Goal: Book appointment/travel/reservation

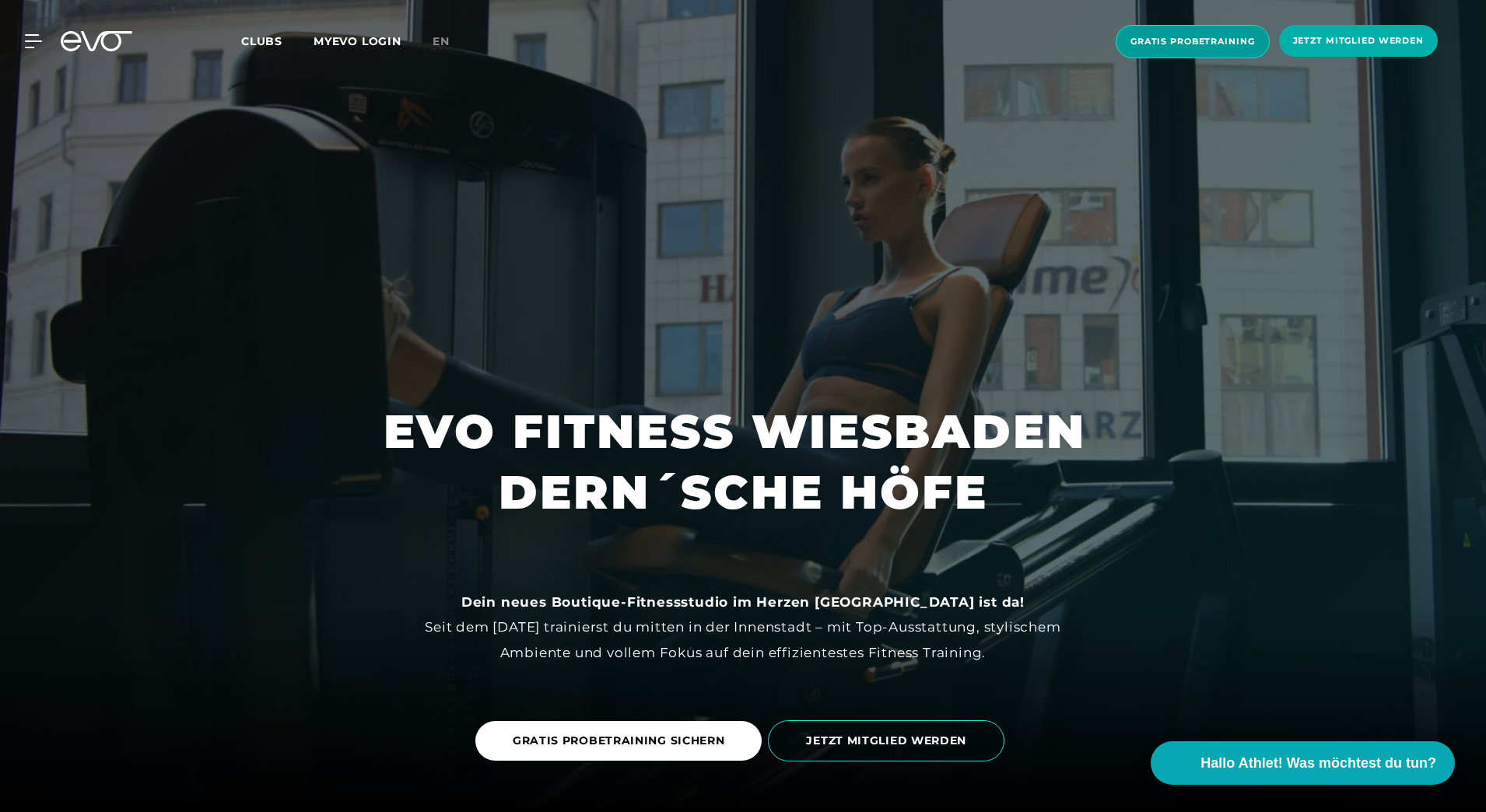
click at [1214, 38] on span "Gratis Probetraining" at bounding box center [1193, 41] width 125 height 13
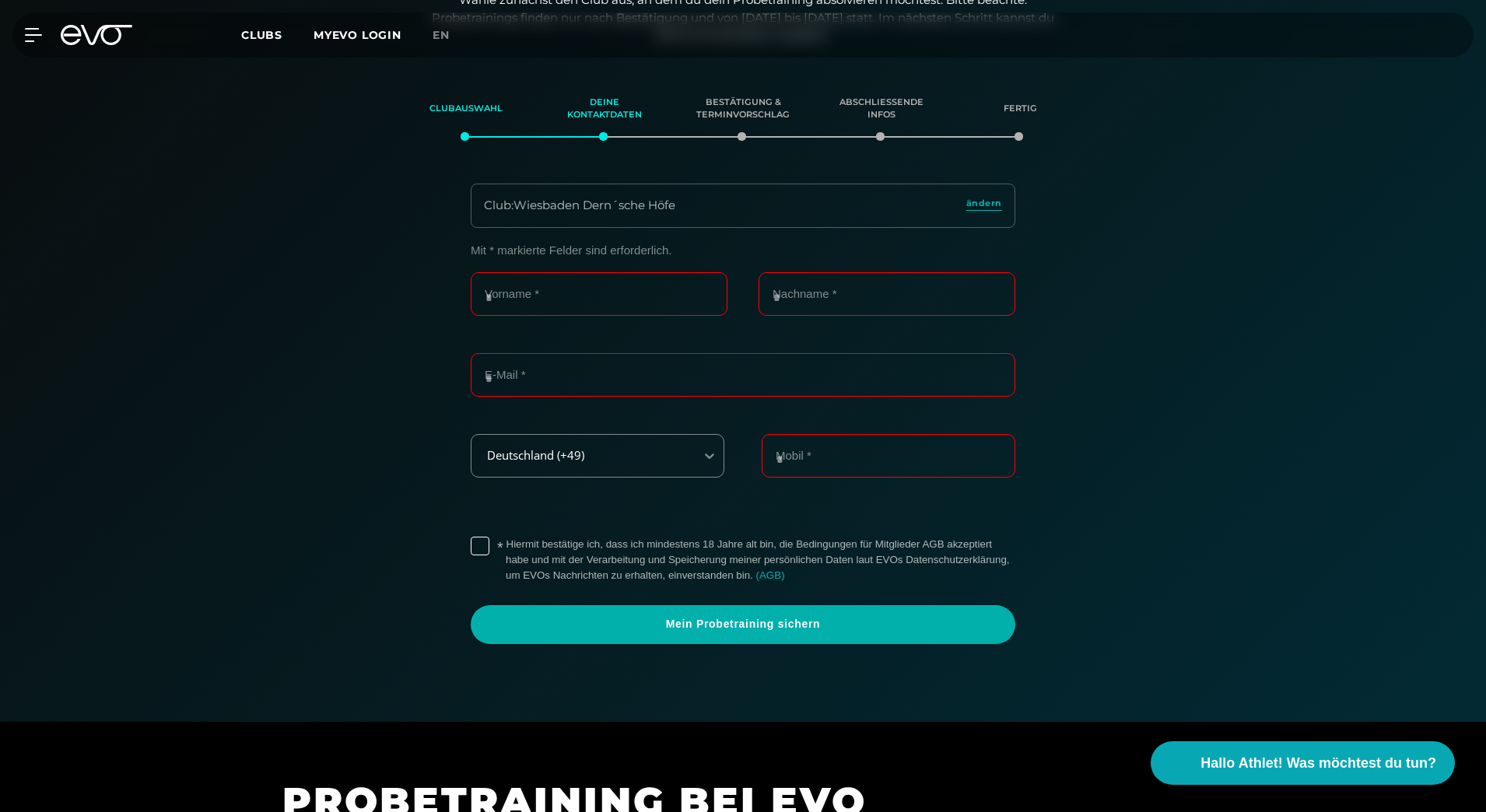
scroll to position [267, 0]
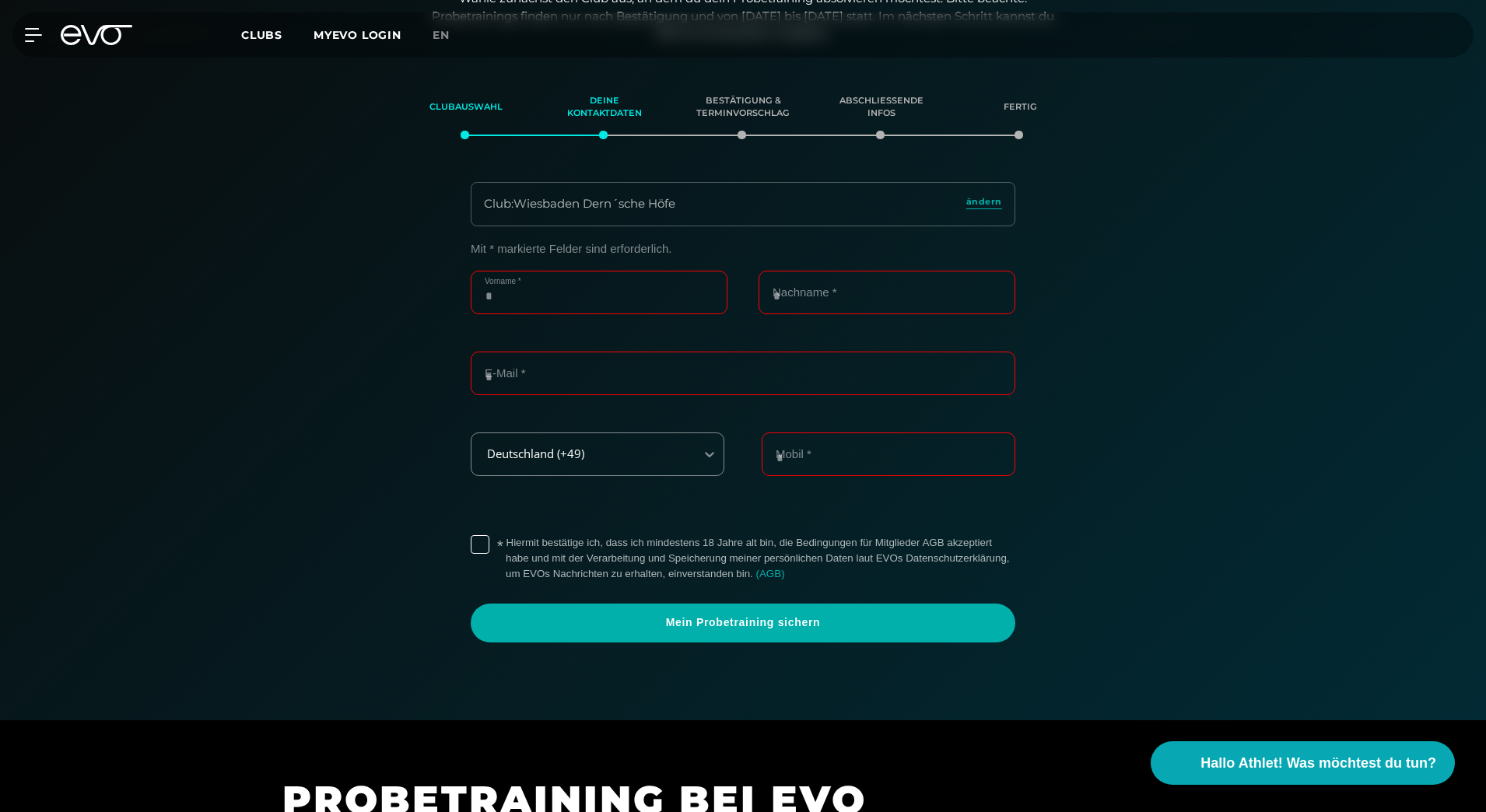
click at [542, 299] on input "Vorname *" at bounding box center [599, 292] width 257 height 43
type input "******"
type input "****"
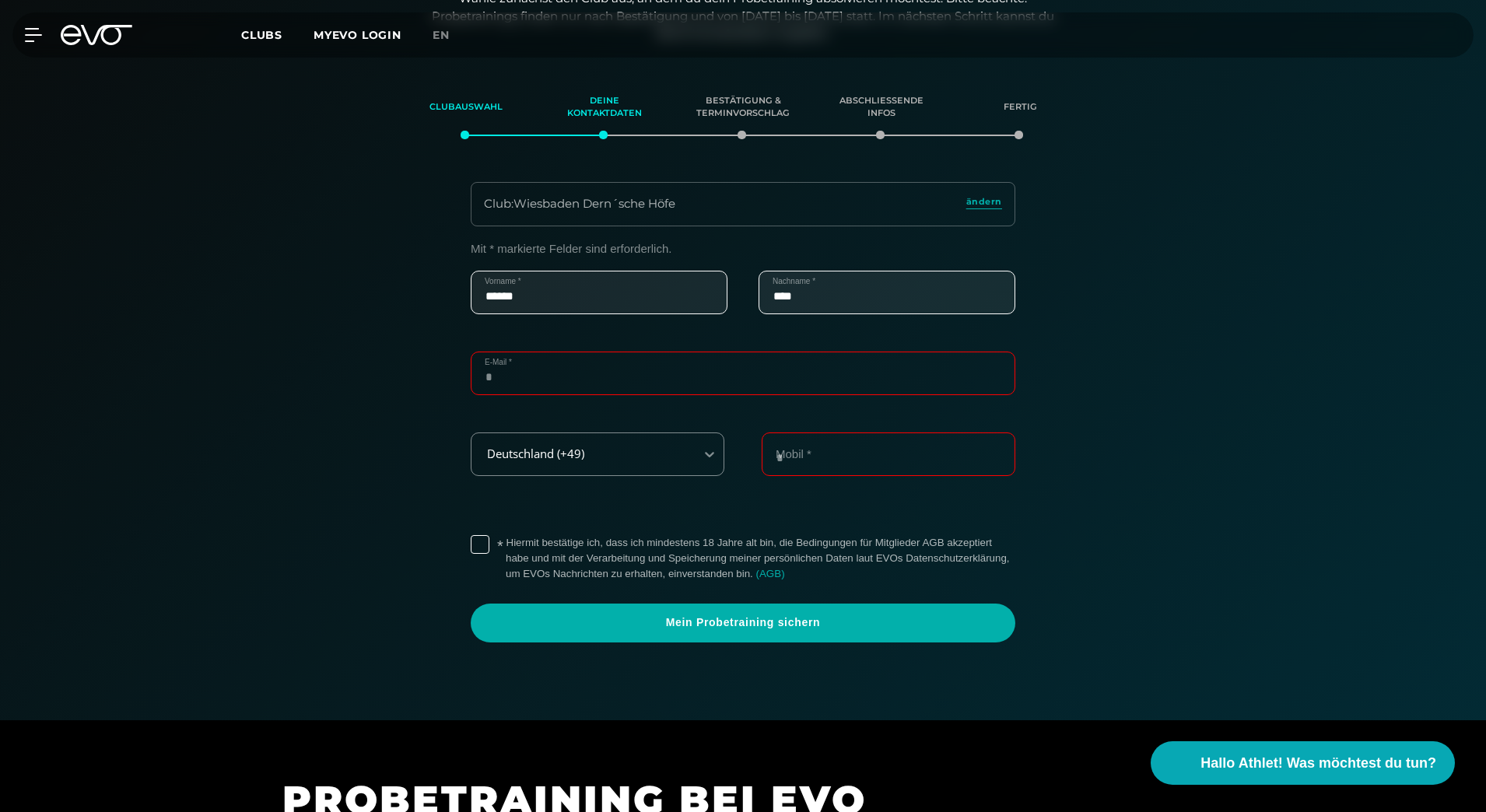
type input "**********"
click at [825, 452] on input "**********" at bounding box center [889, 454] width 254 height 43
type input "**********"
click at [506, 536] on label "* Hiermit bestätige ich, dass ich mindestens 18 Jahre alt bin, die Bedingungen …" at bounding box center [761, 559] width 510 height 47
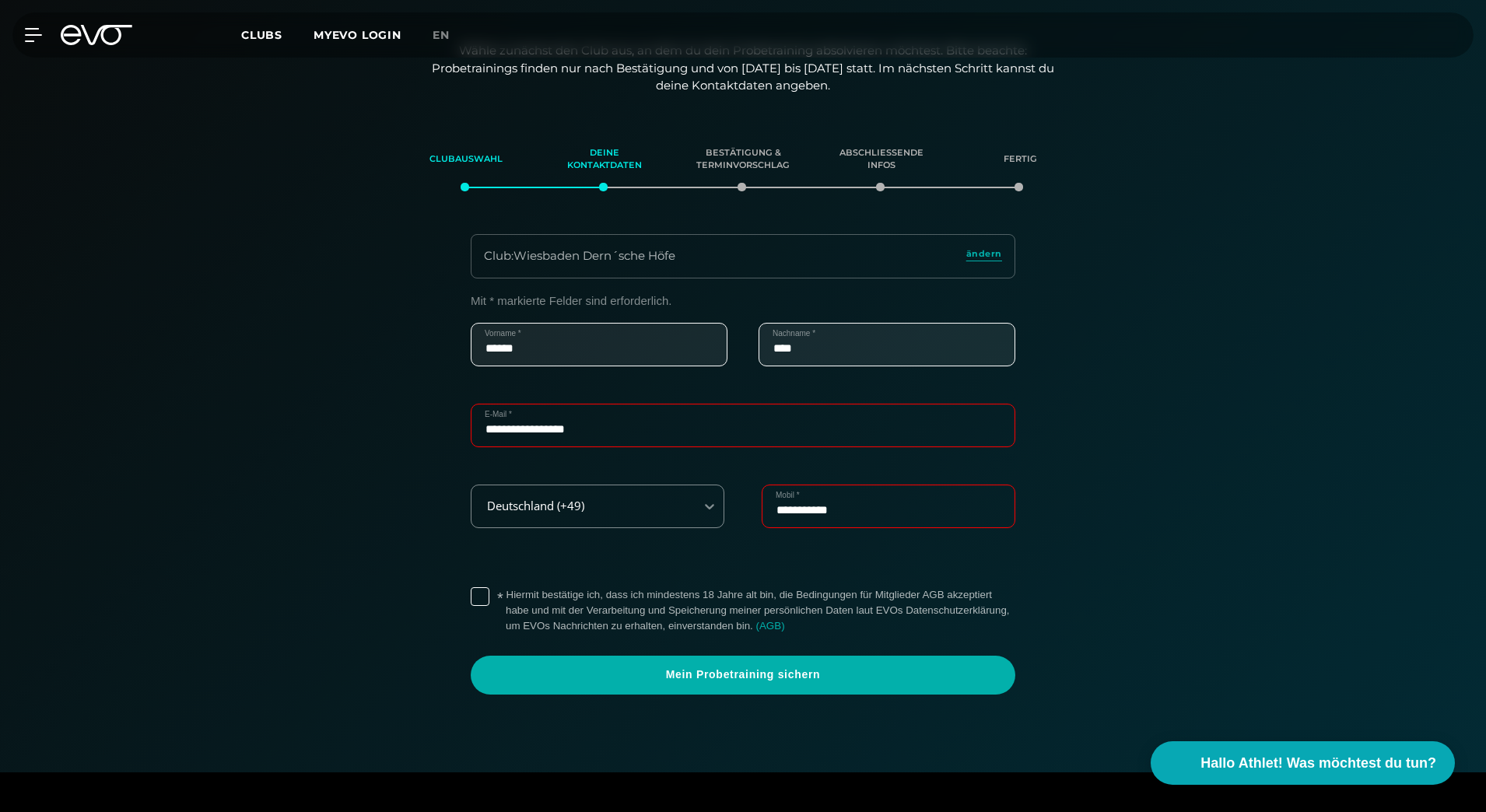
scroll to position [189, 0]
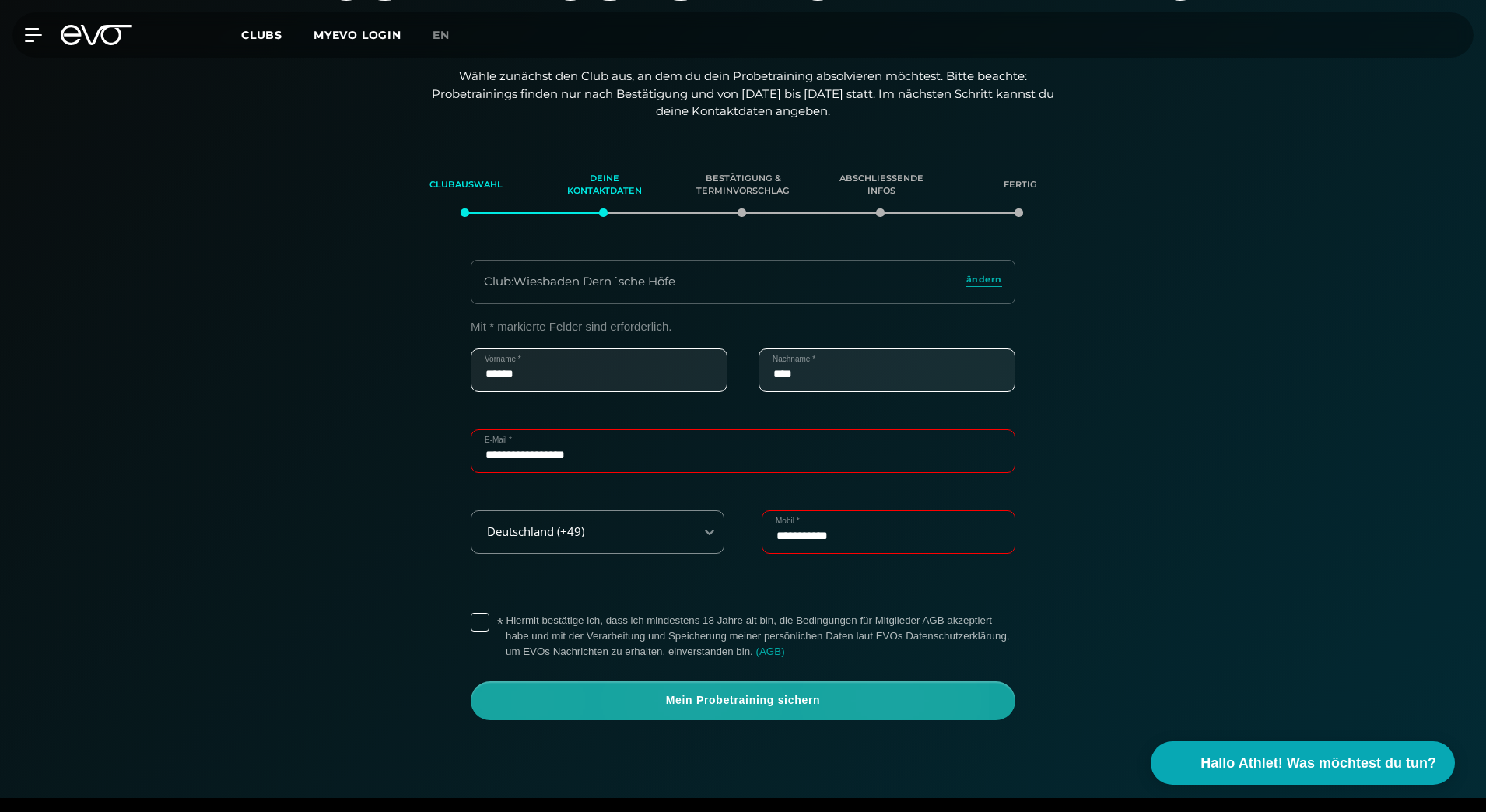
click at [758, 695] on span "Mein Probetraining sichern" at bounding box center [743, 701] width 470 height 16
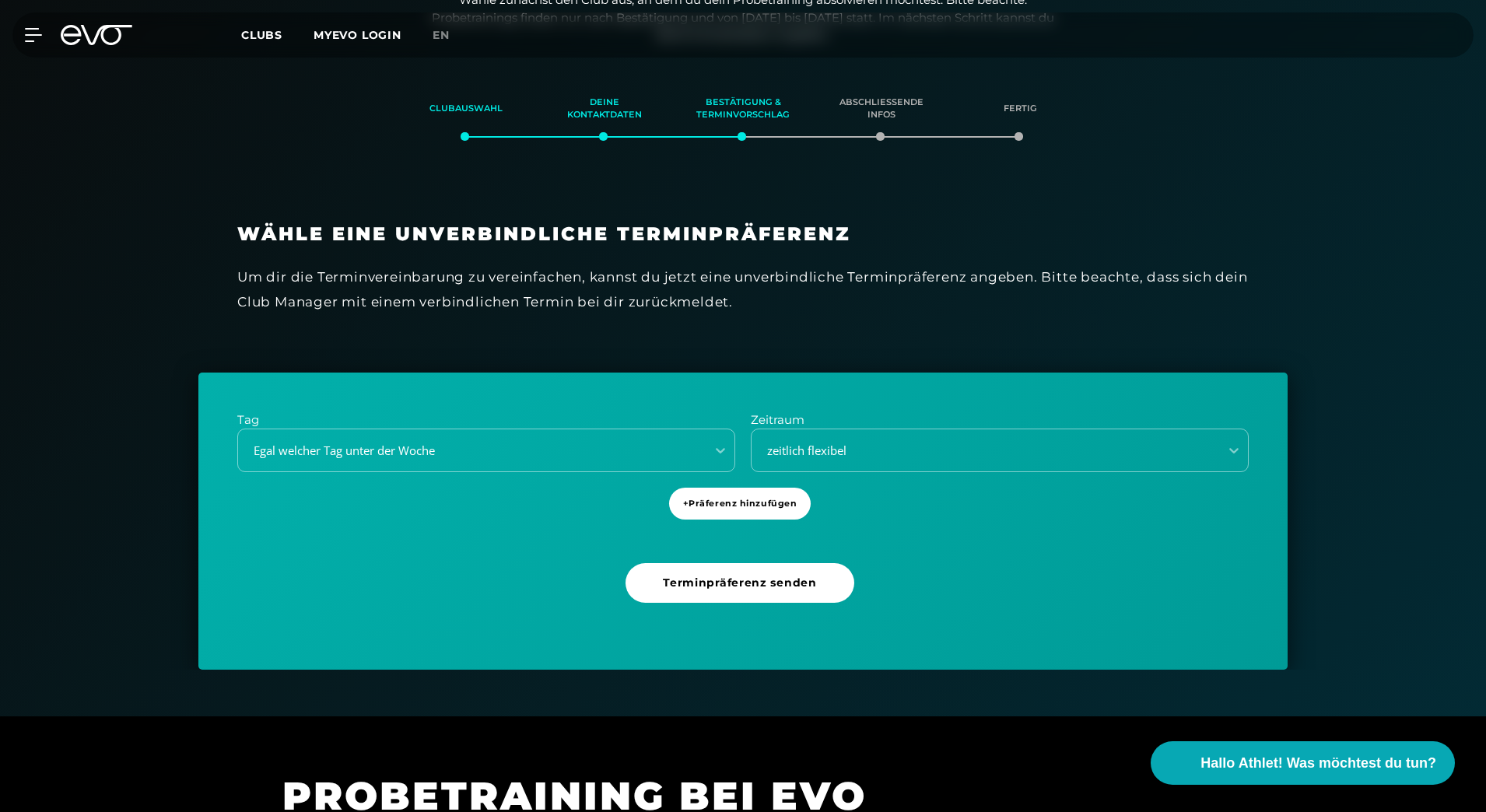
scroll to position [267, 0]
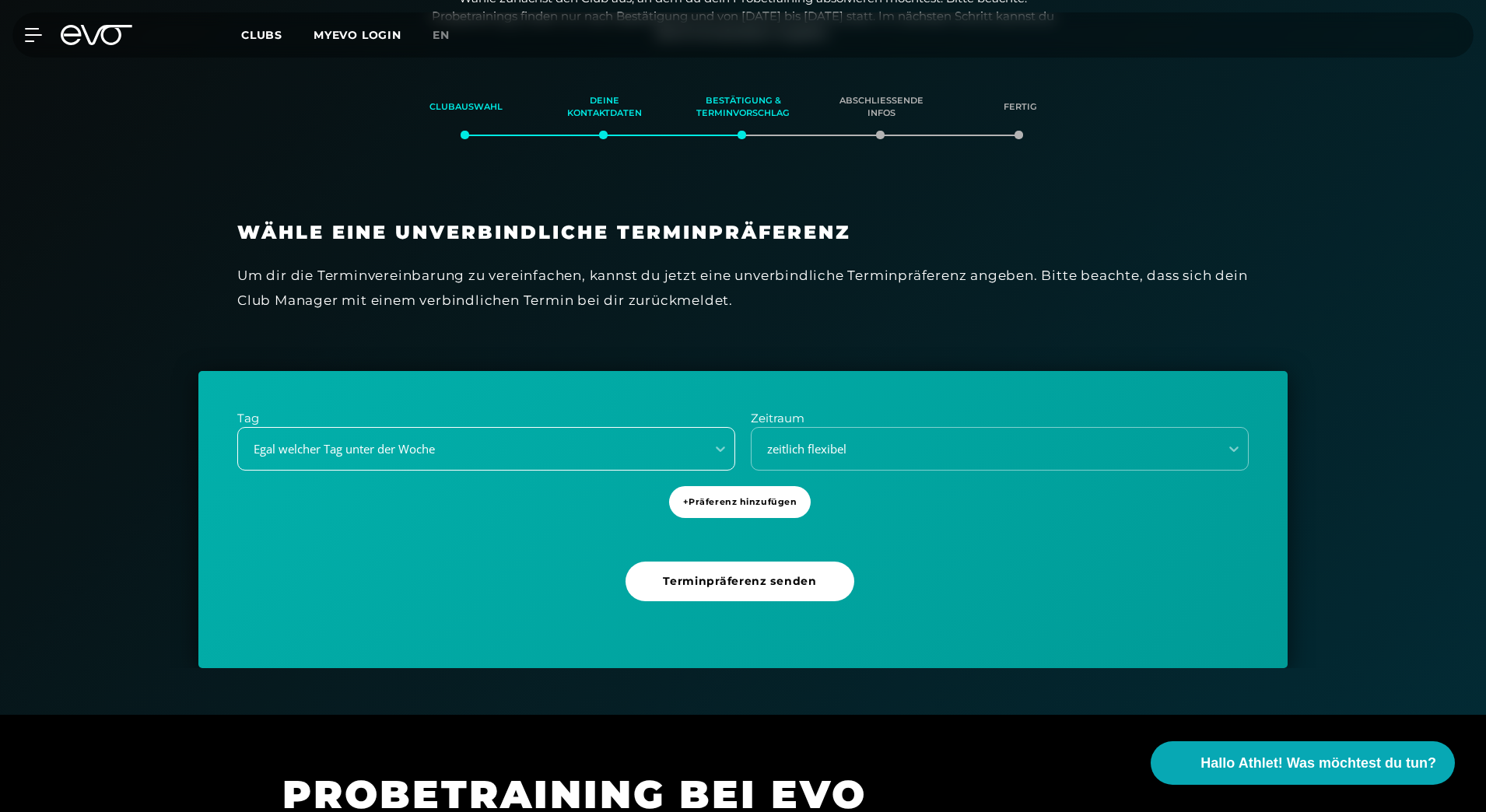
click at [631, 438] on div "Egal welcher Tag unter der Woche" at bounding box center [472, 448] width 468 height 21
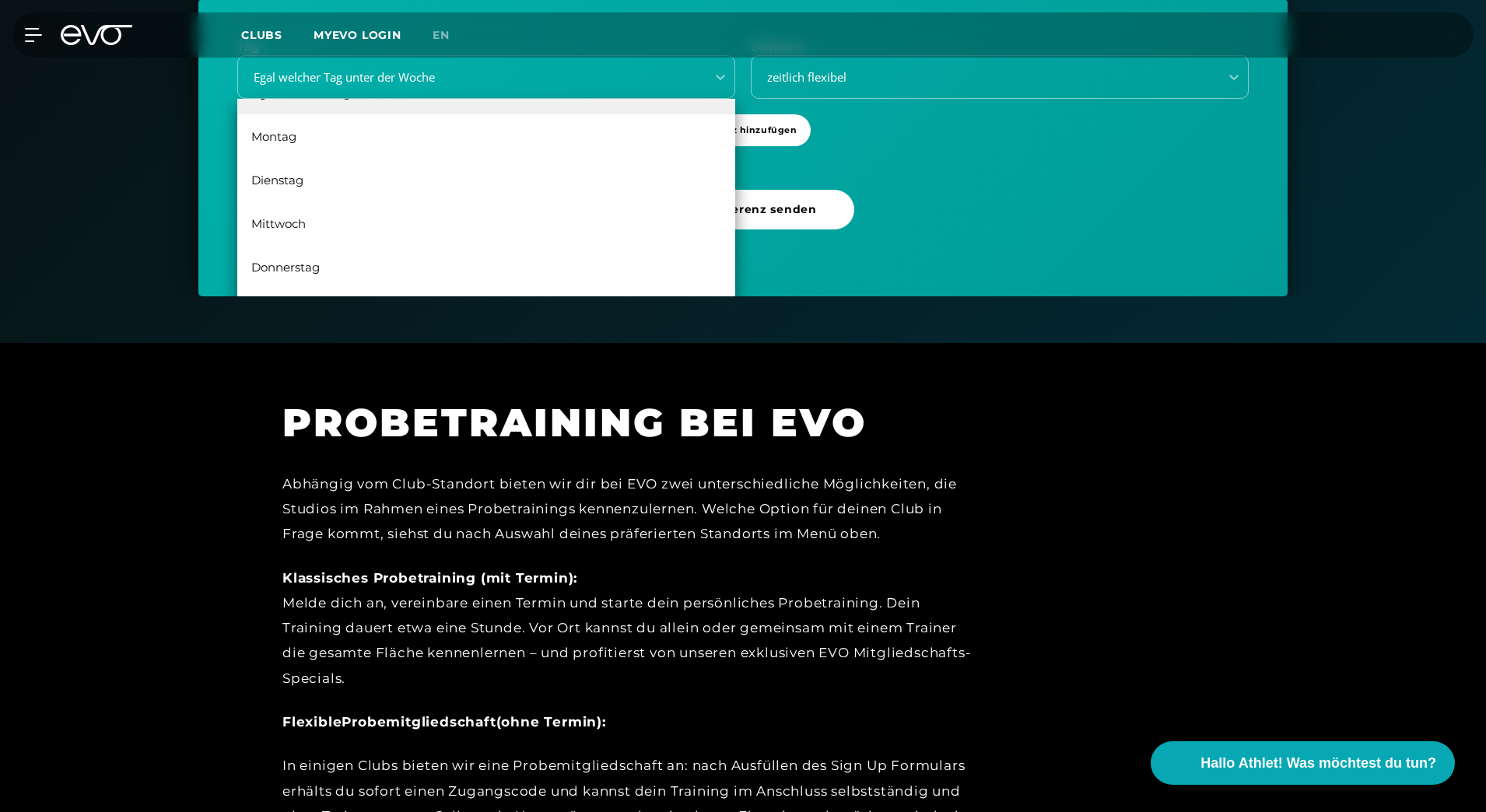
scroll to position [423, 0]
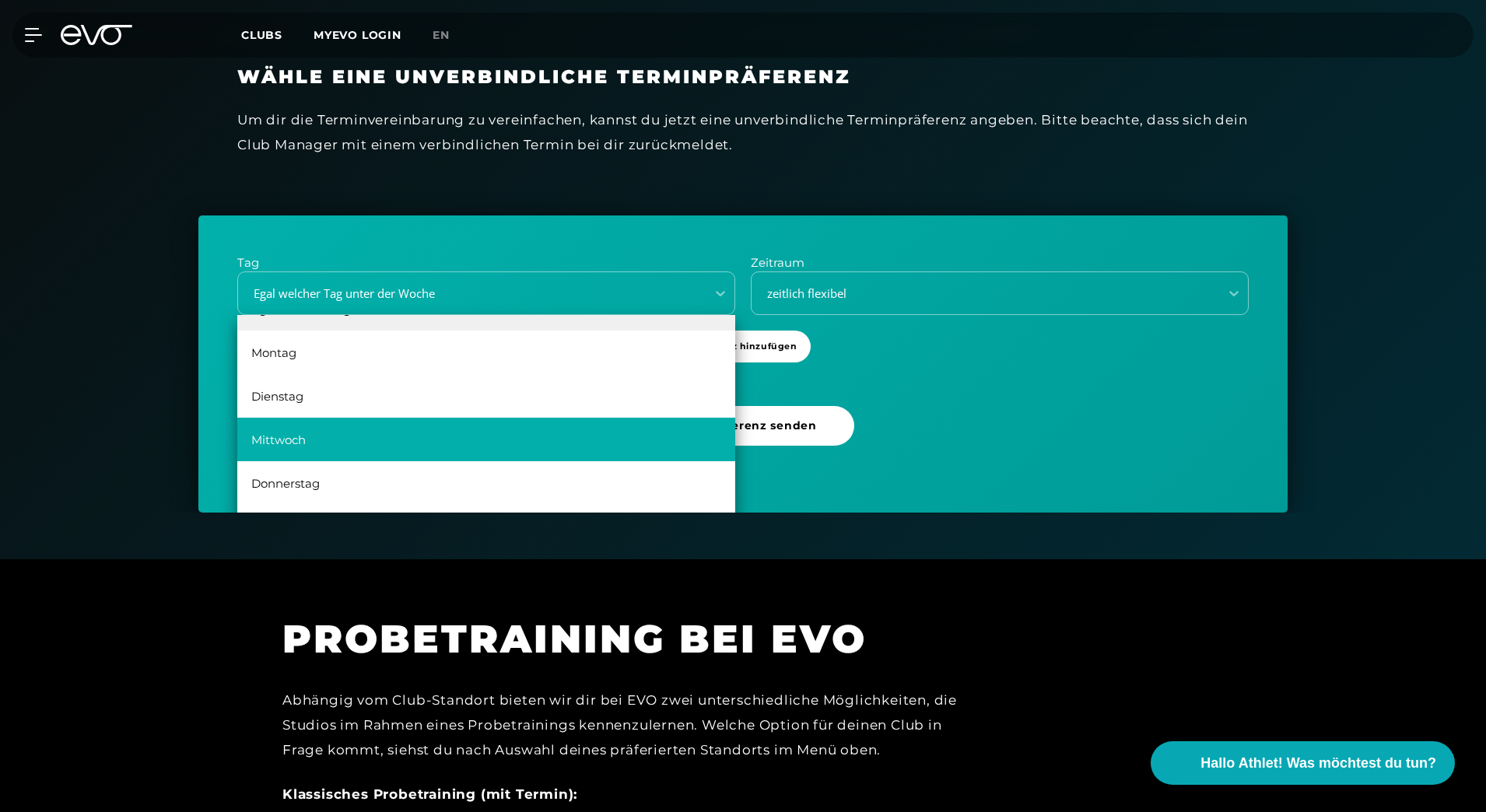
click at [371, 420] on div "Mittwoch" at bounding box center [487, 439] width 498 height 43
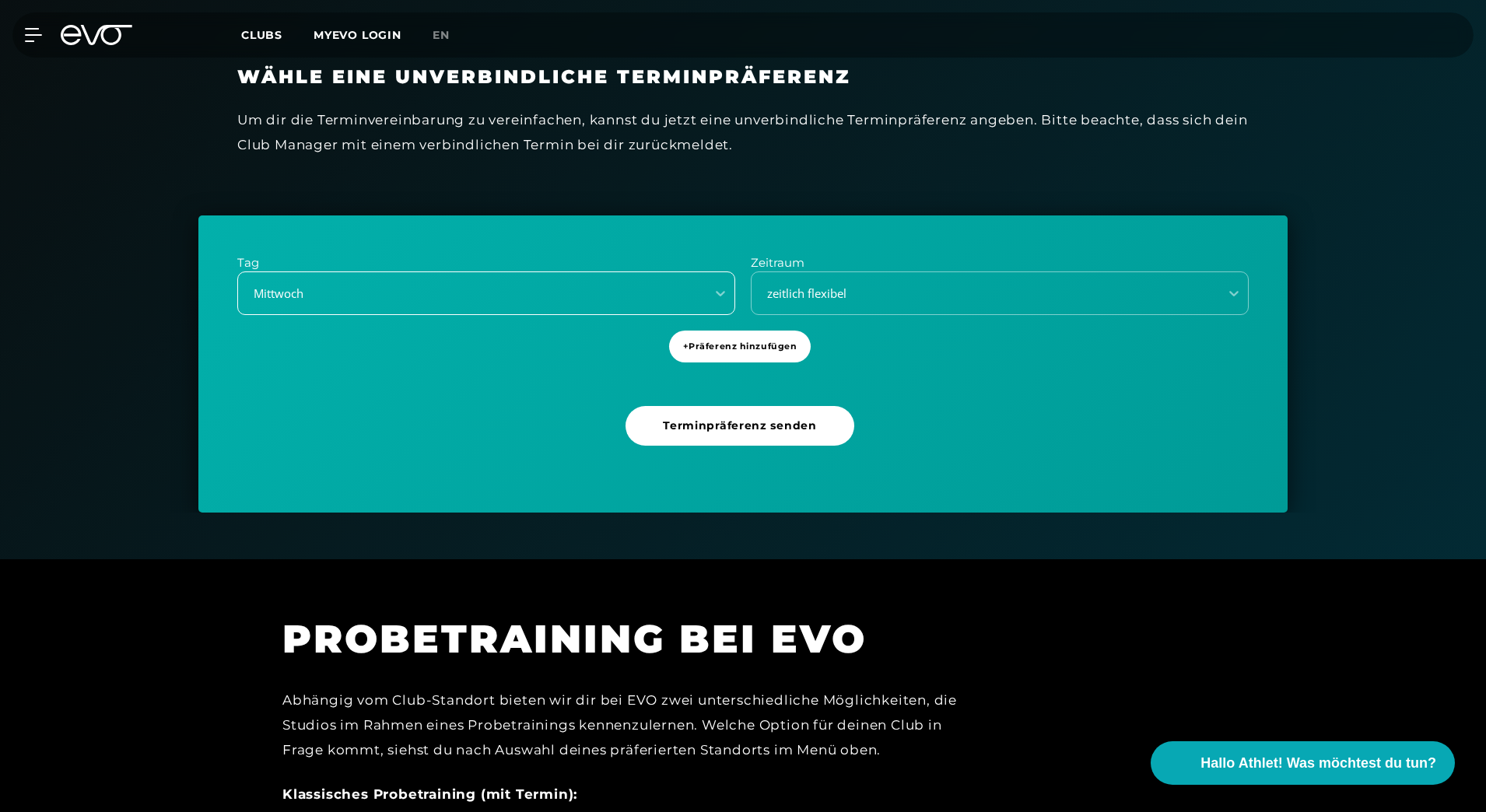
click at [367, 307] on div "Mittwoch" at bounding box center [487, 293] width 498 height 43
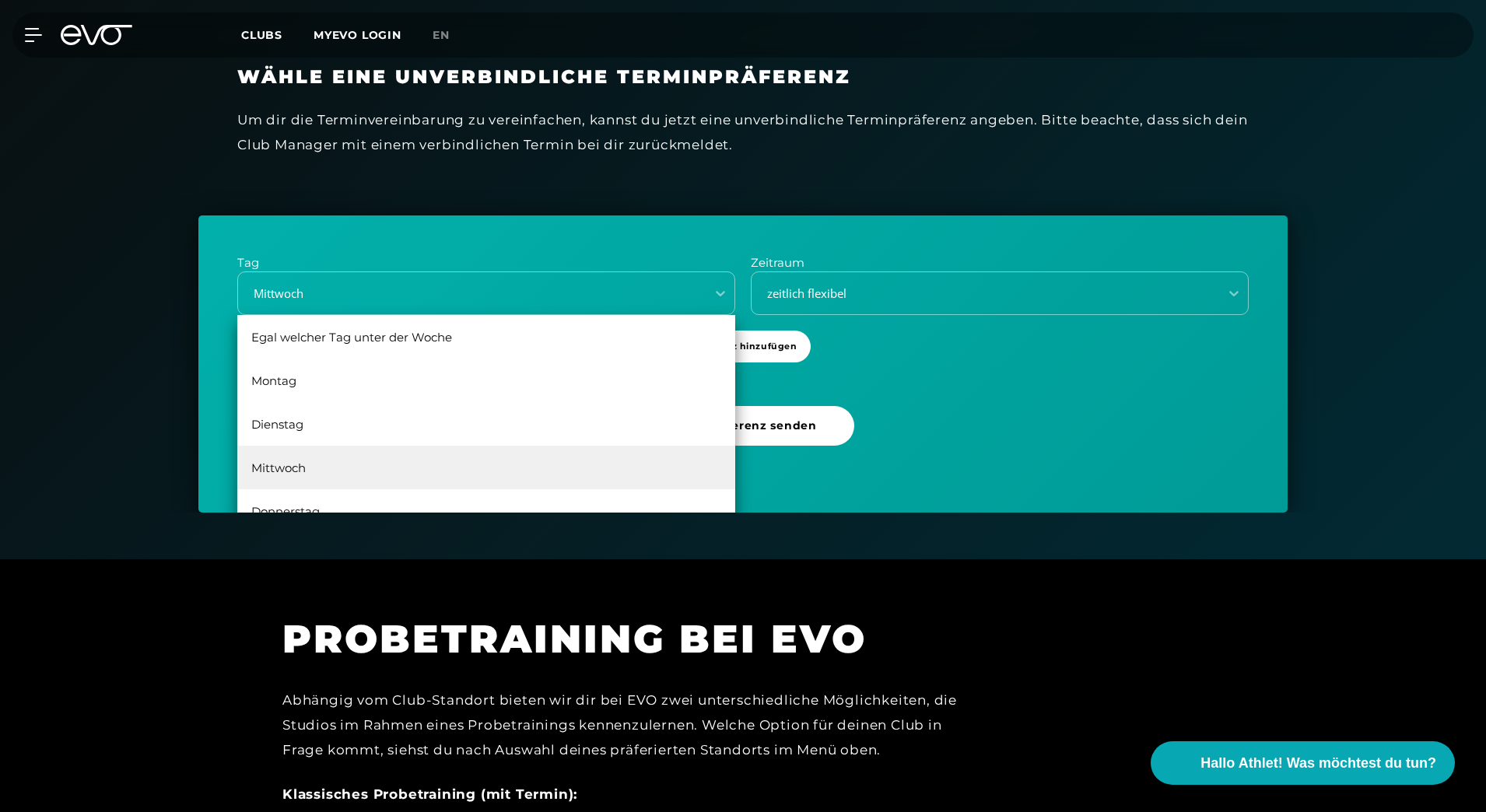
scroll to position [28, 0]
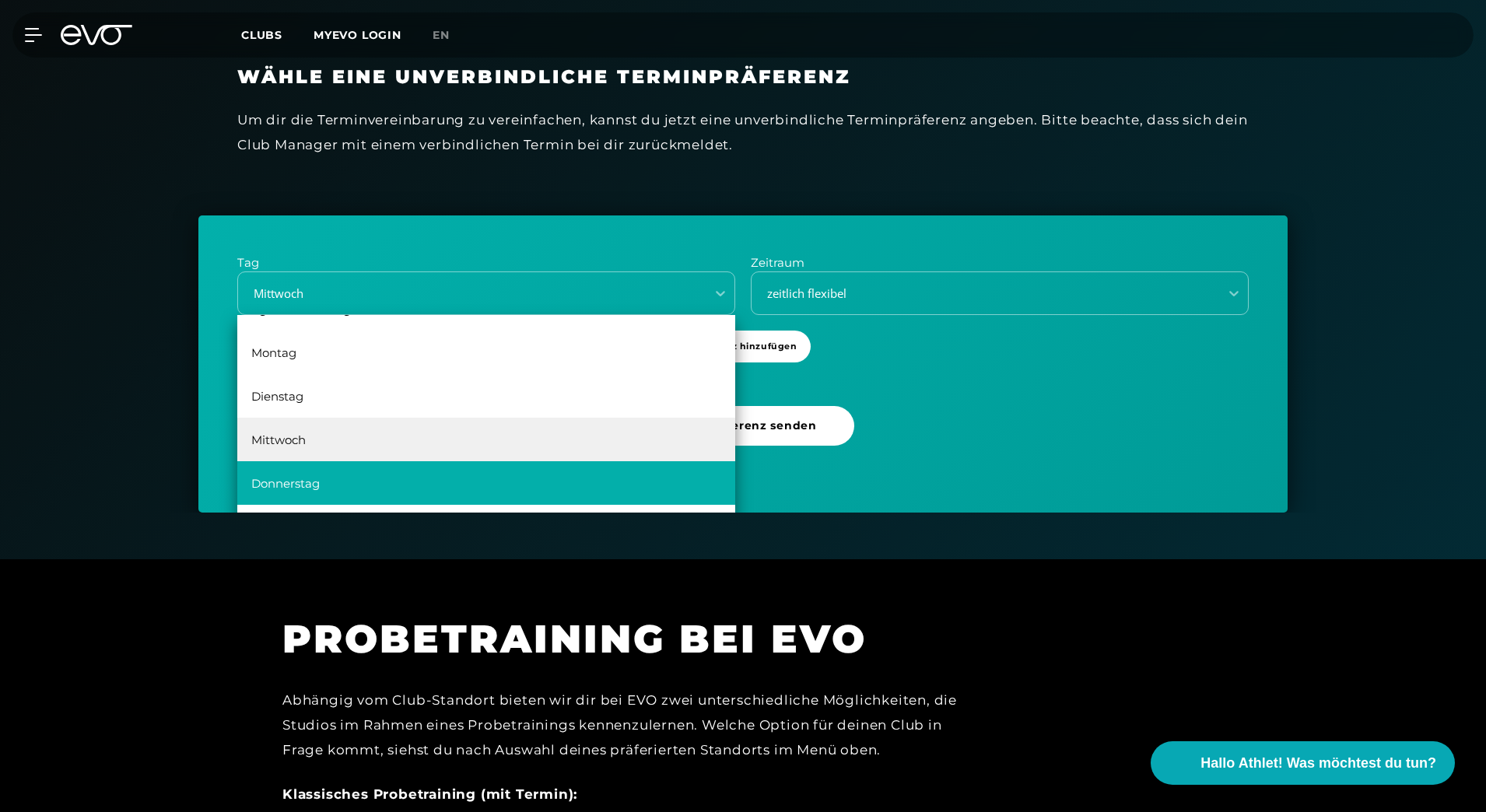
click at [330, 481] on div "Donnerstag" at bounding box center [487, 482] width 498 height 43
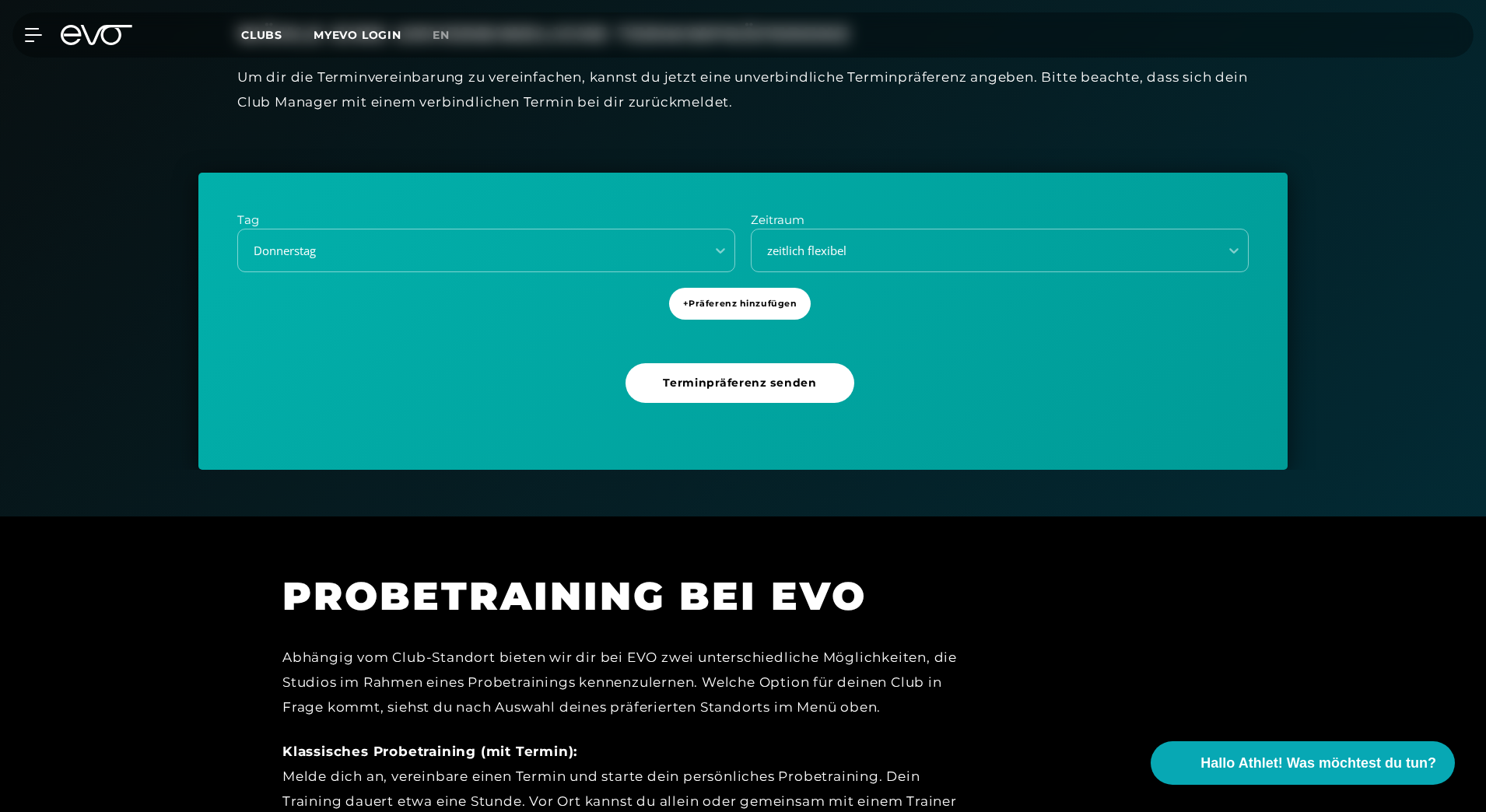
scroll to position [500, 0]
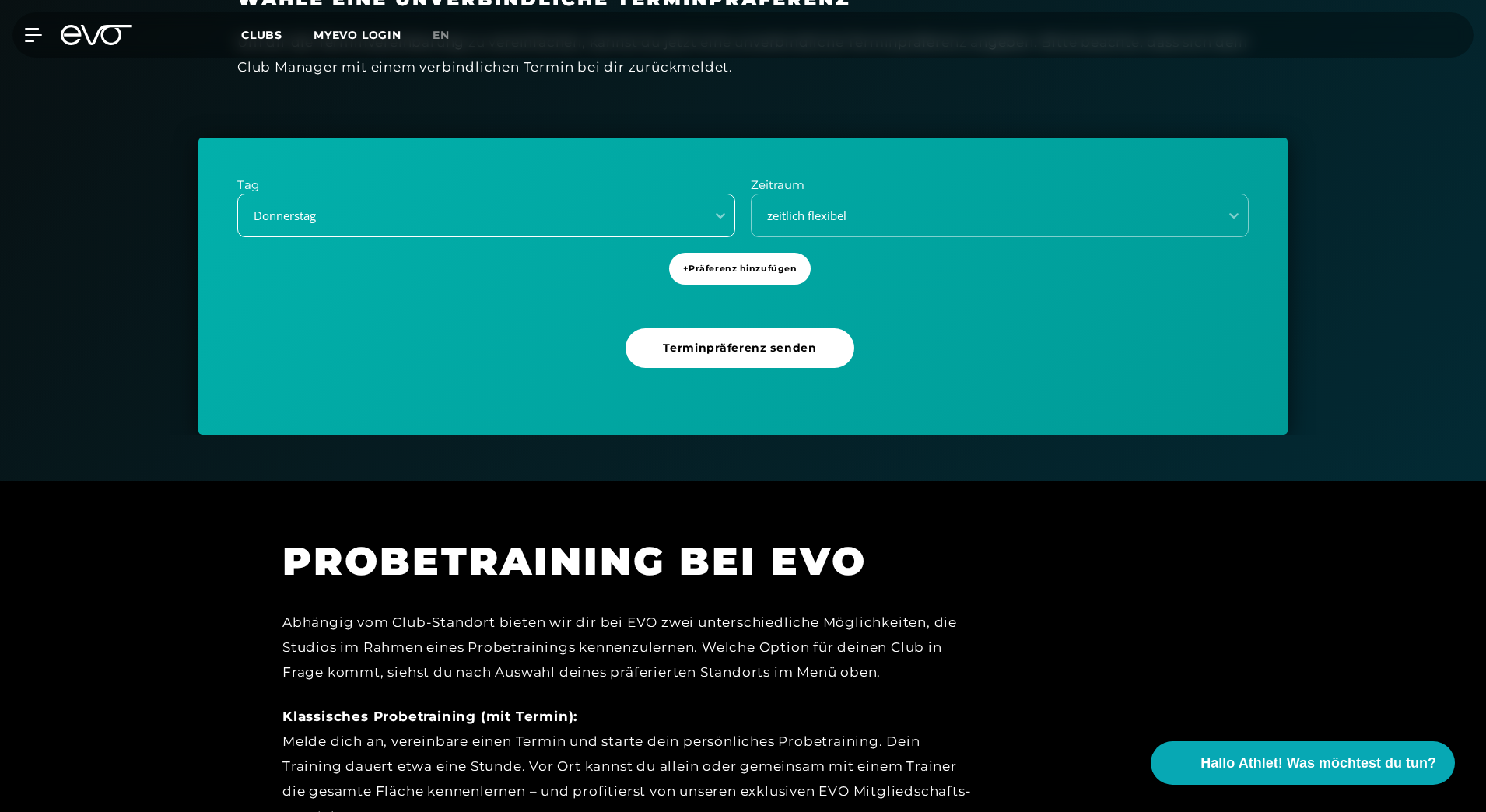
click at [403, 207] on div "Donnerstag" at bounding box center [467, 216] width 455 height 18
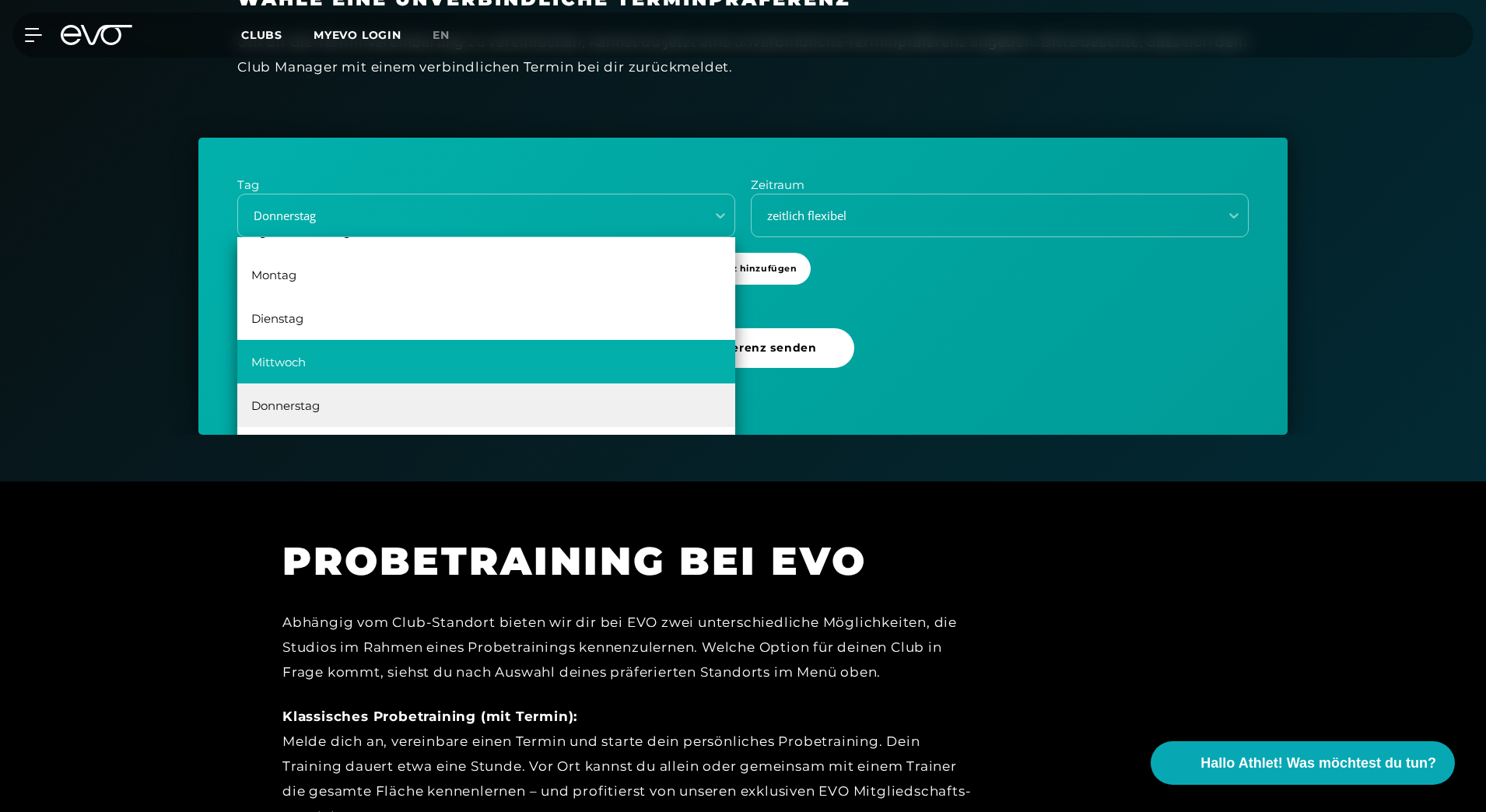
scroll to position [0, 0]
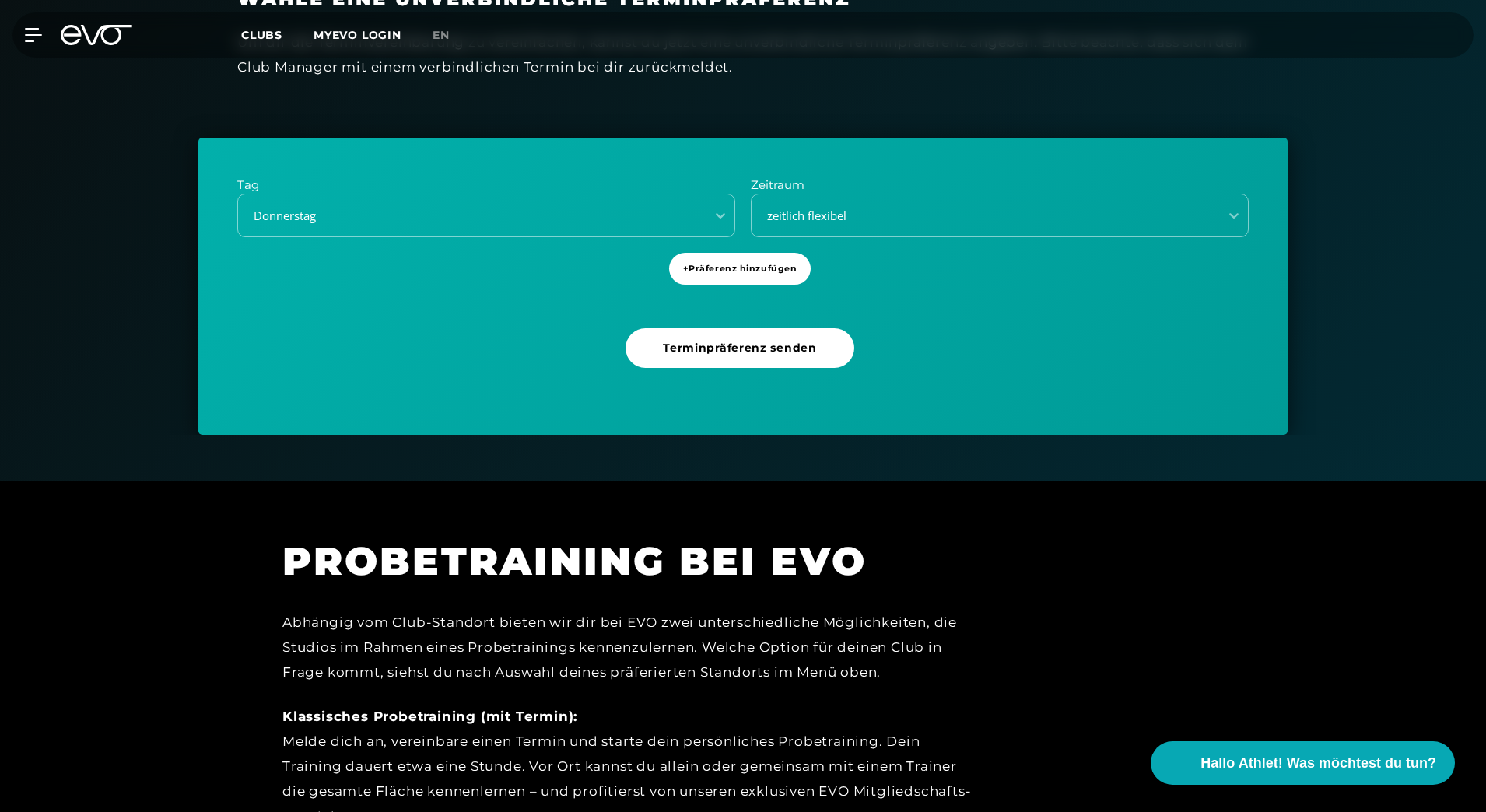
click at [901, 254] on div "Tag [DATE] Zeitraum zeitlich flexibel + Präferenz hinzufügen Terminpräferenz se…" at bounding box center [743, 285] width 1090 height 297
click at [902, 210] on div "zeitlich flexibel" at bounding box center [981, 216] width 455 height 18
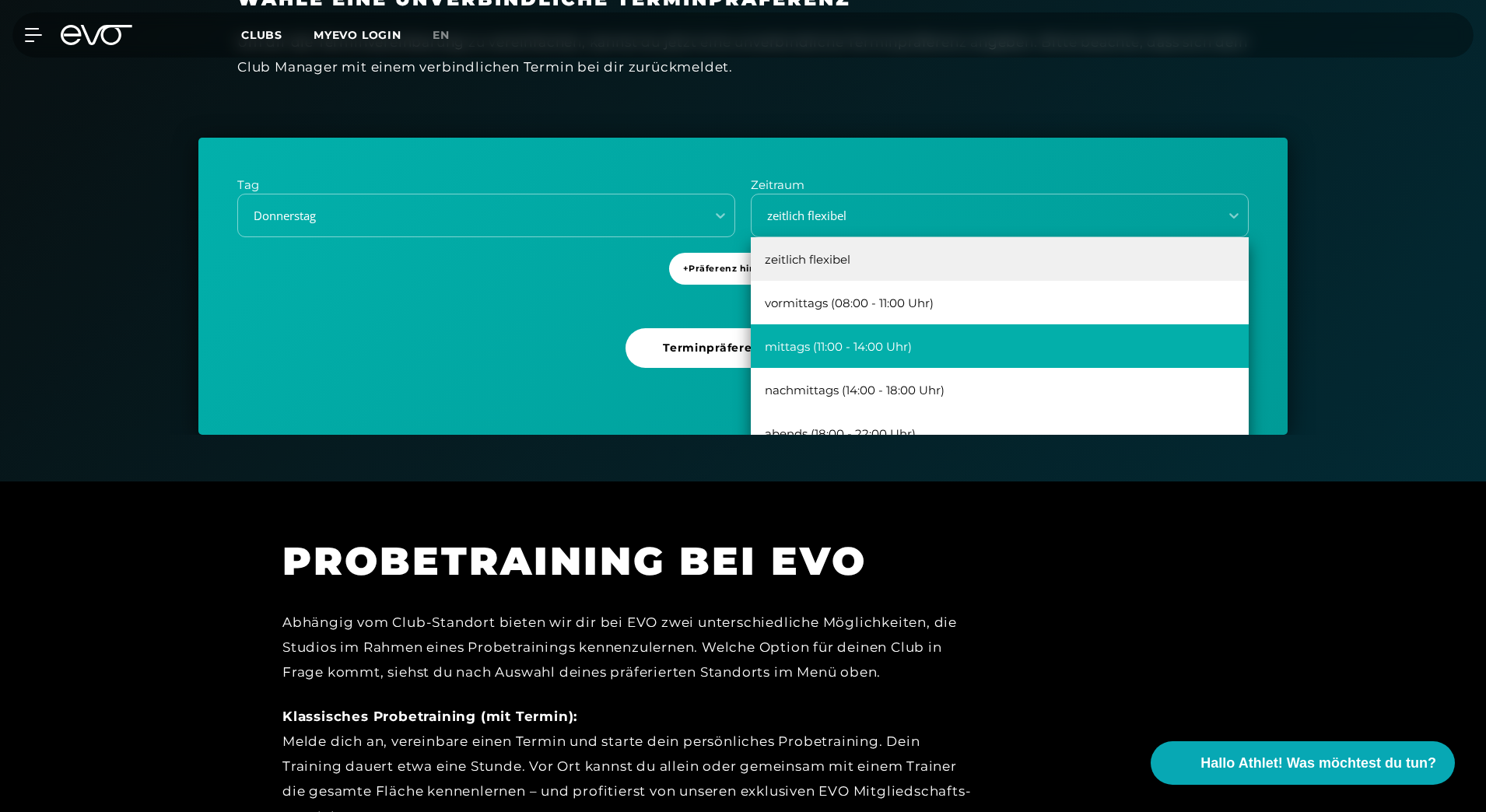
click at [872, 348] on div "mittags (11:00 - 14:00 Uhr)" at bounding box center [1000, 346] width 498 height 43
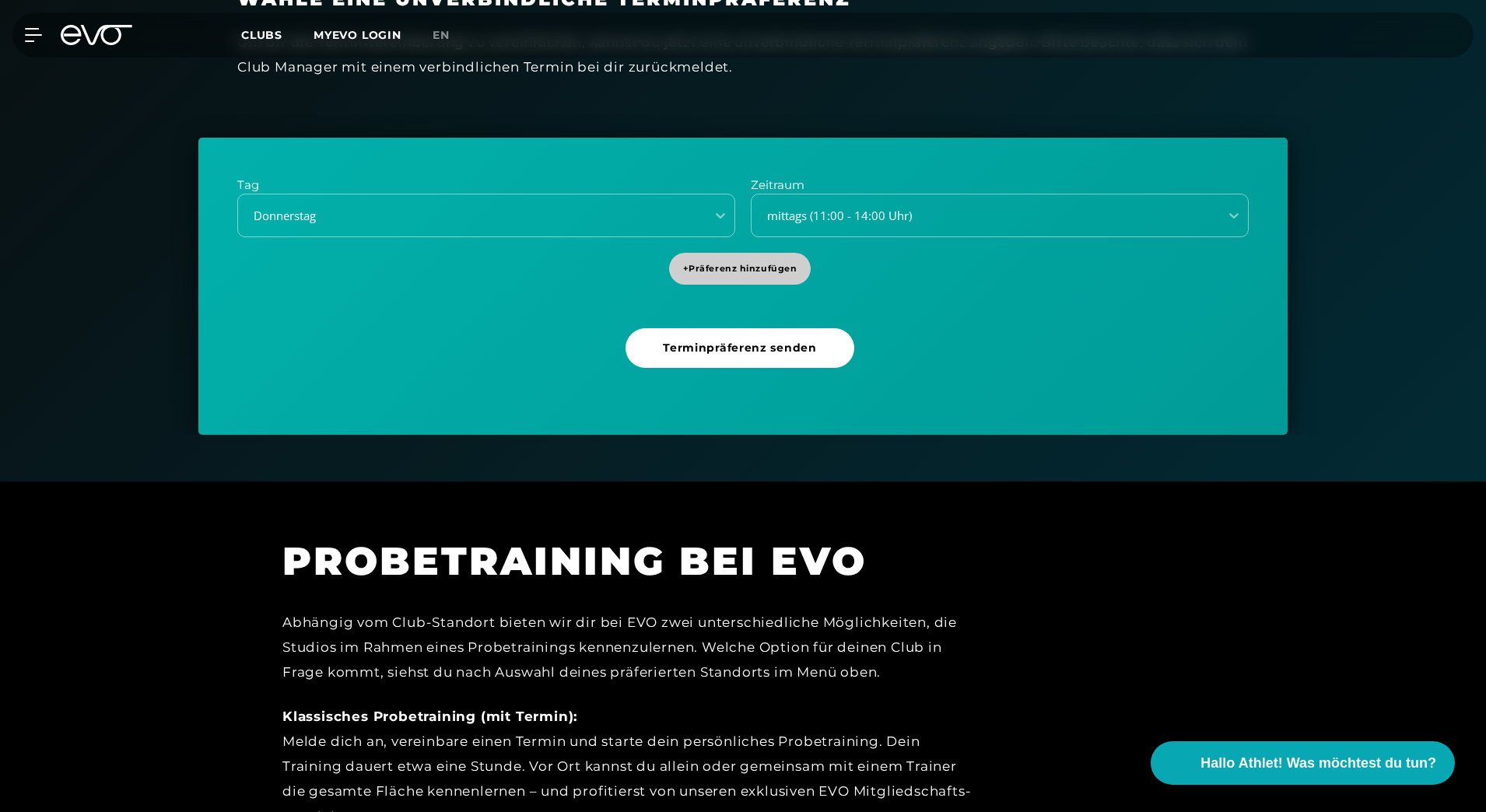
click at [750, 274] on span "+ Präferenz hinzufügen" at bounding box center [741, 268] width 115 height 13
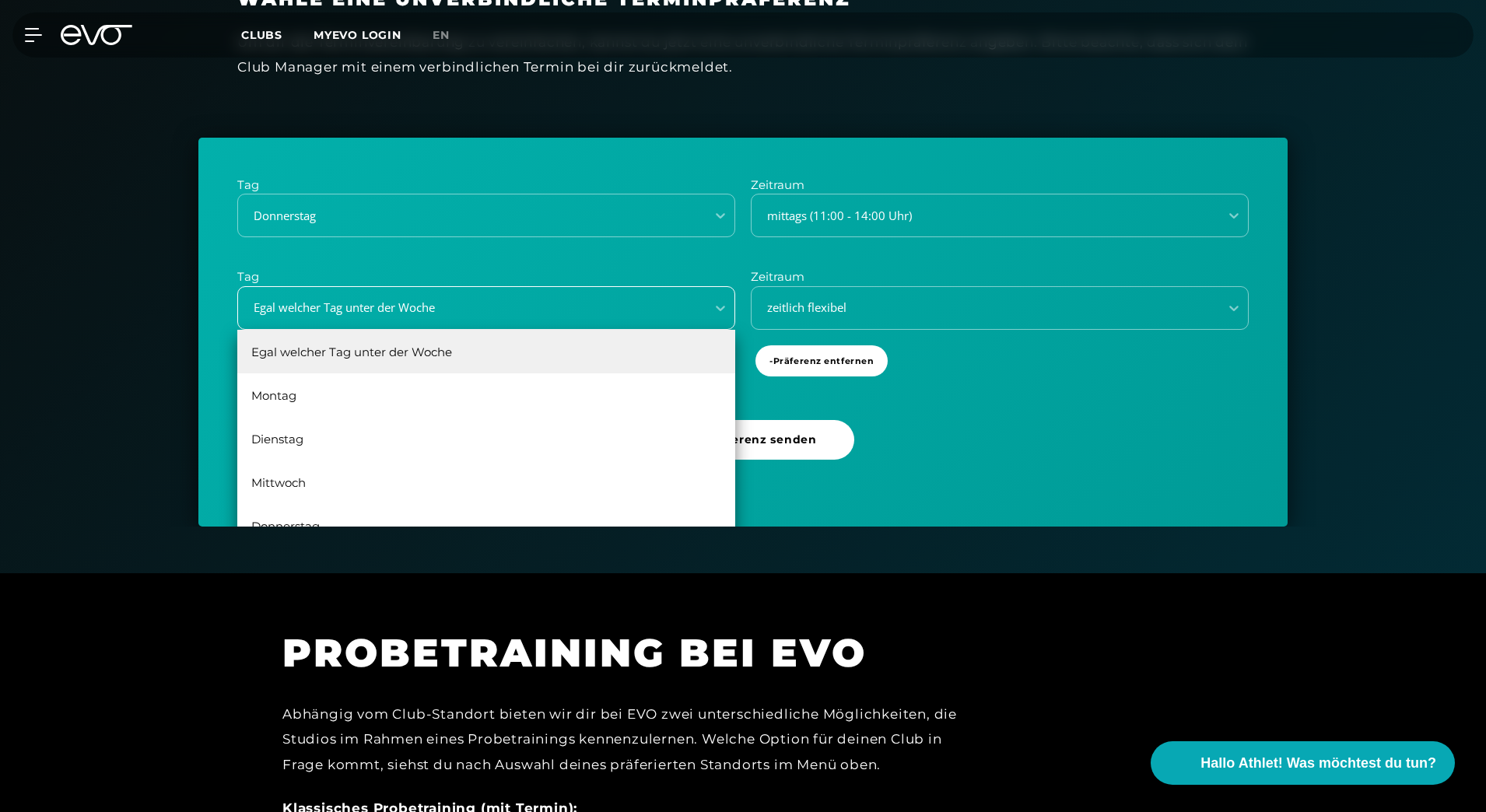
click at [529, 307] on div "Egal welcher Tag unter der Woche" at bounding box center [467, 308] width 455 height 18
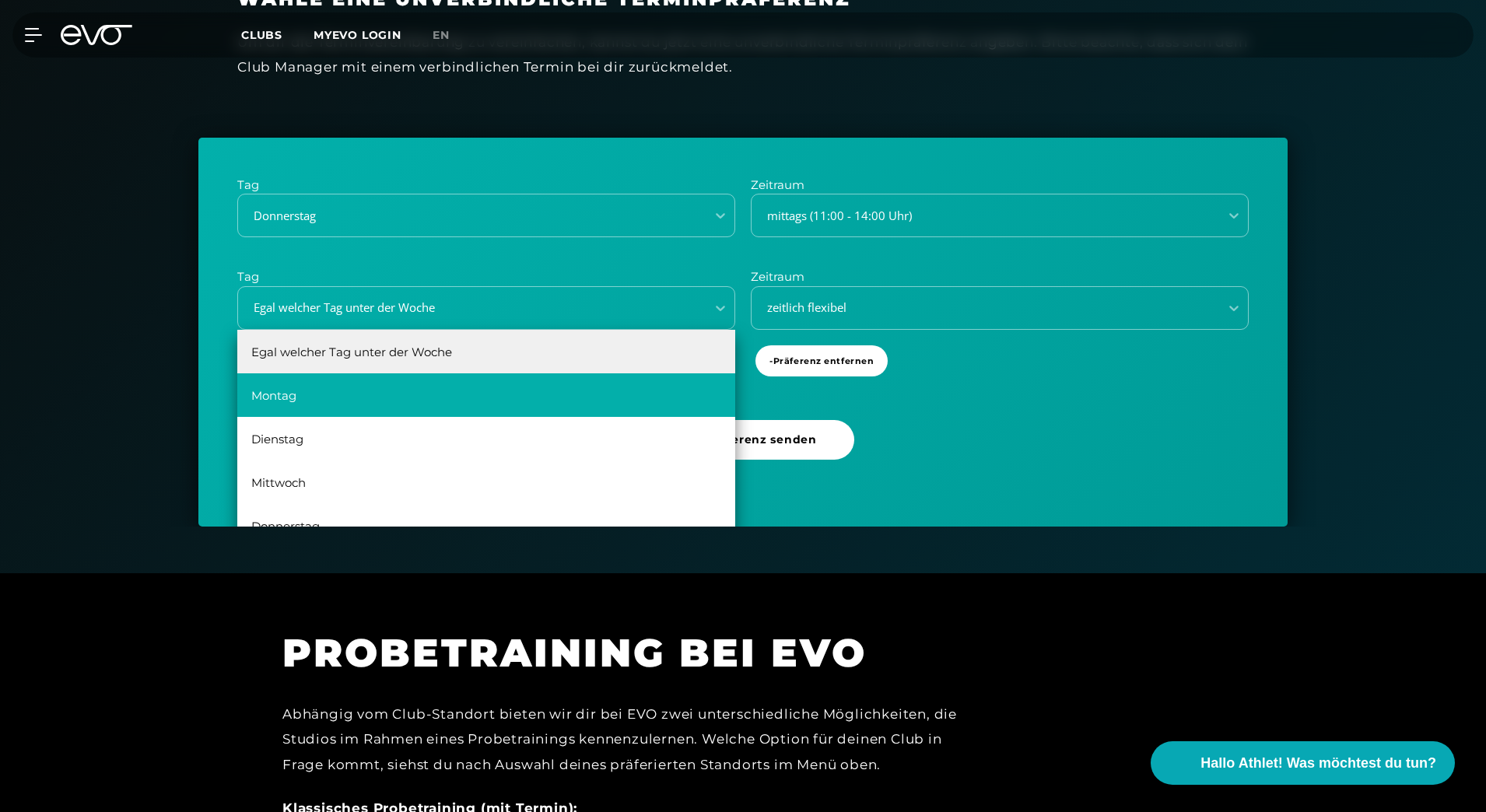
scroll to position [28, 0]
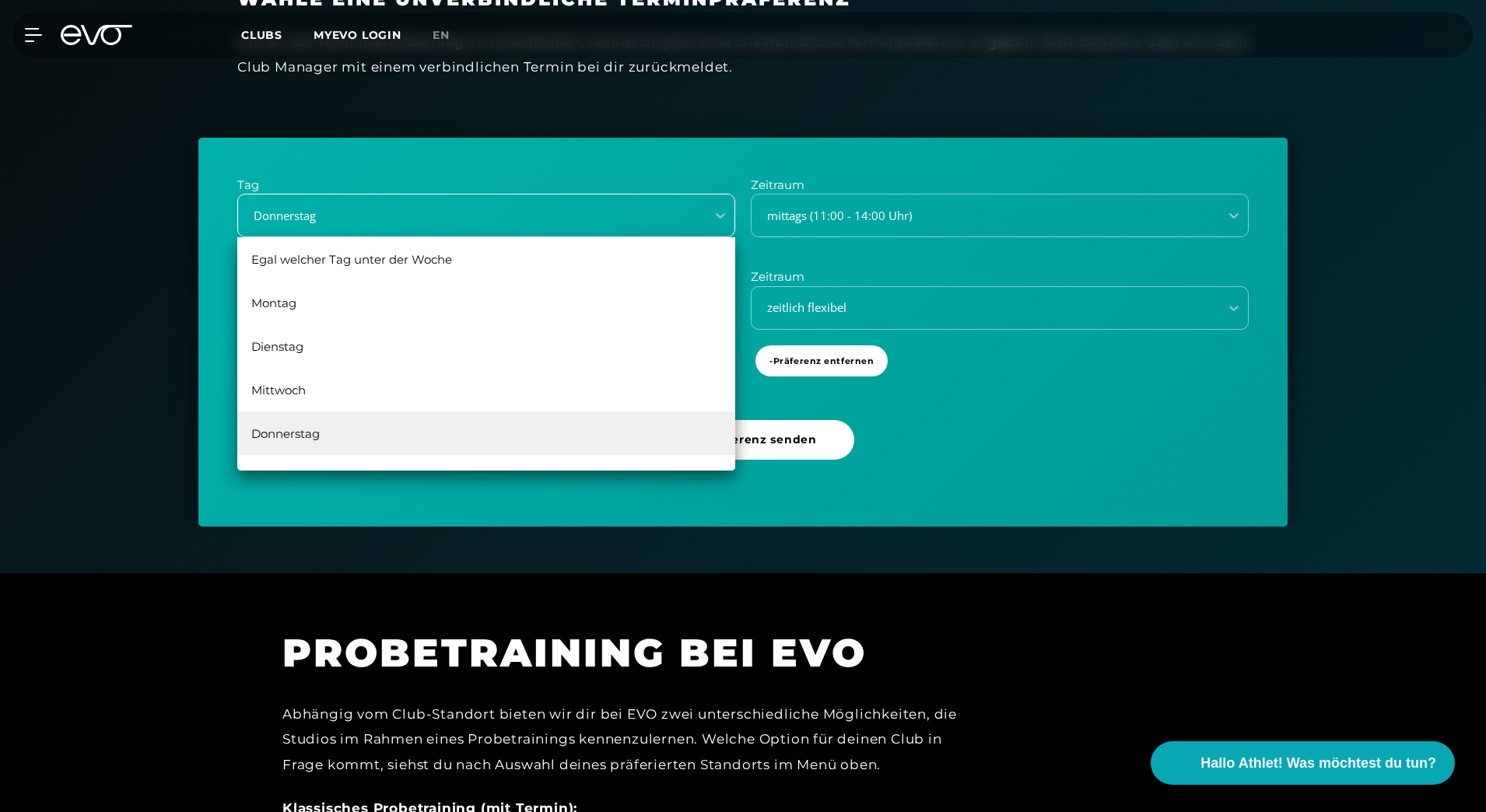
click at [491, 208] on div "Donnerstag" at bounding box center [467, 216] width 455 height 18
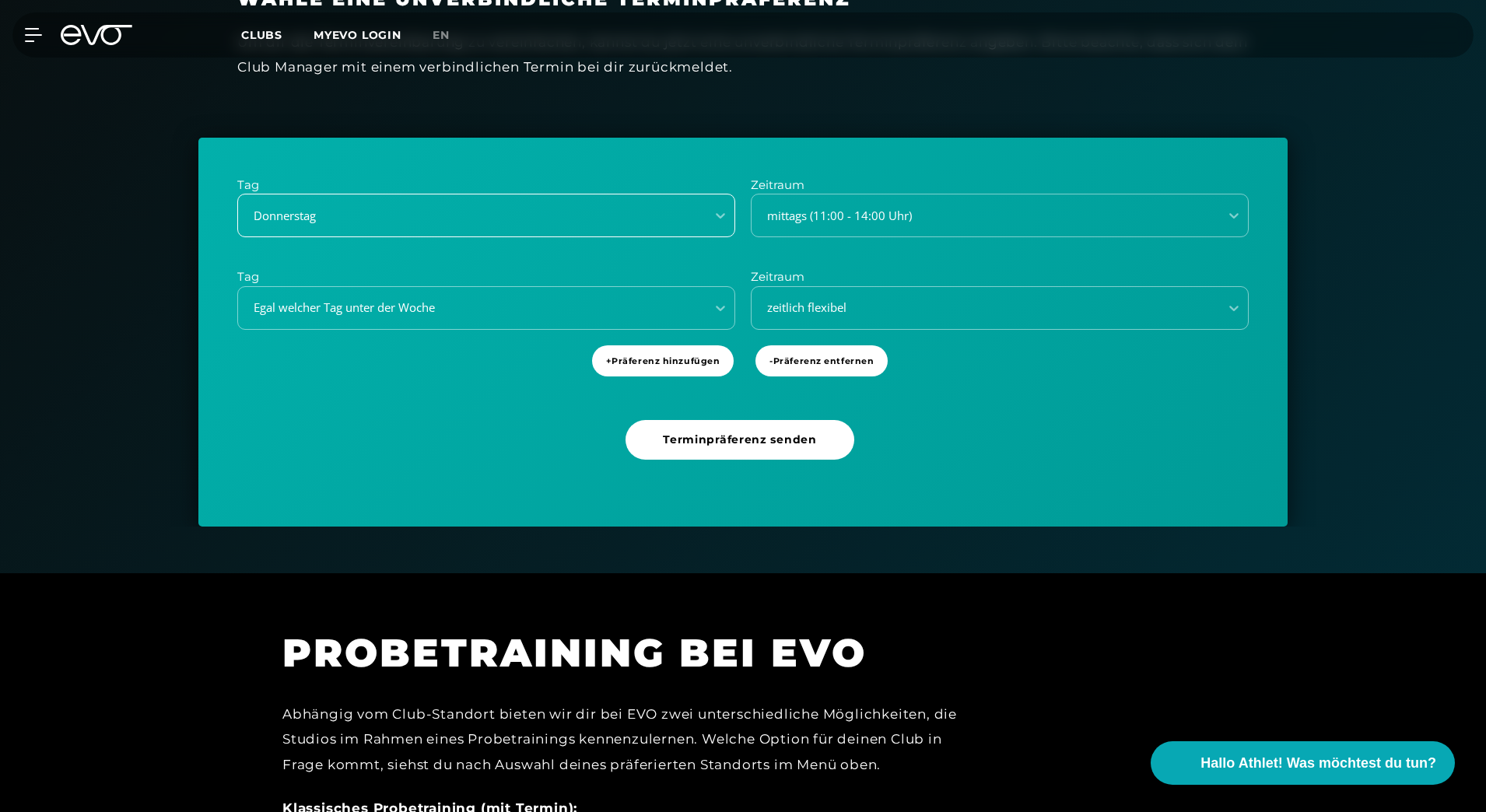
click at [491, 208] on div "Donnerstag" at bounding box center [467, 216] width 455 height 18
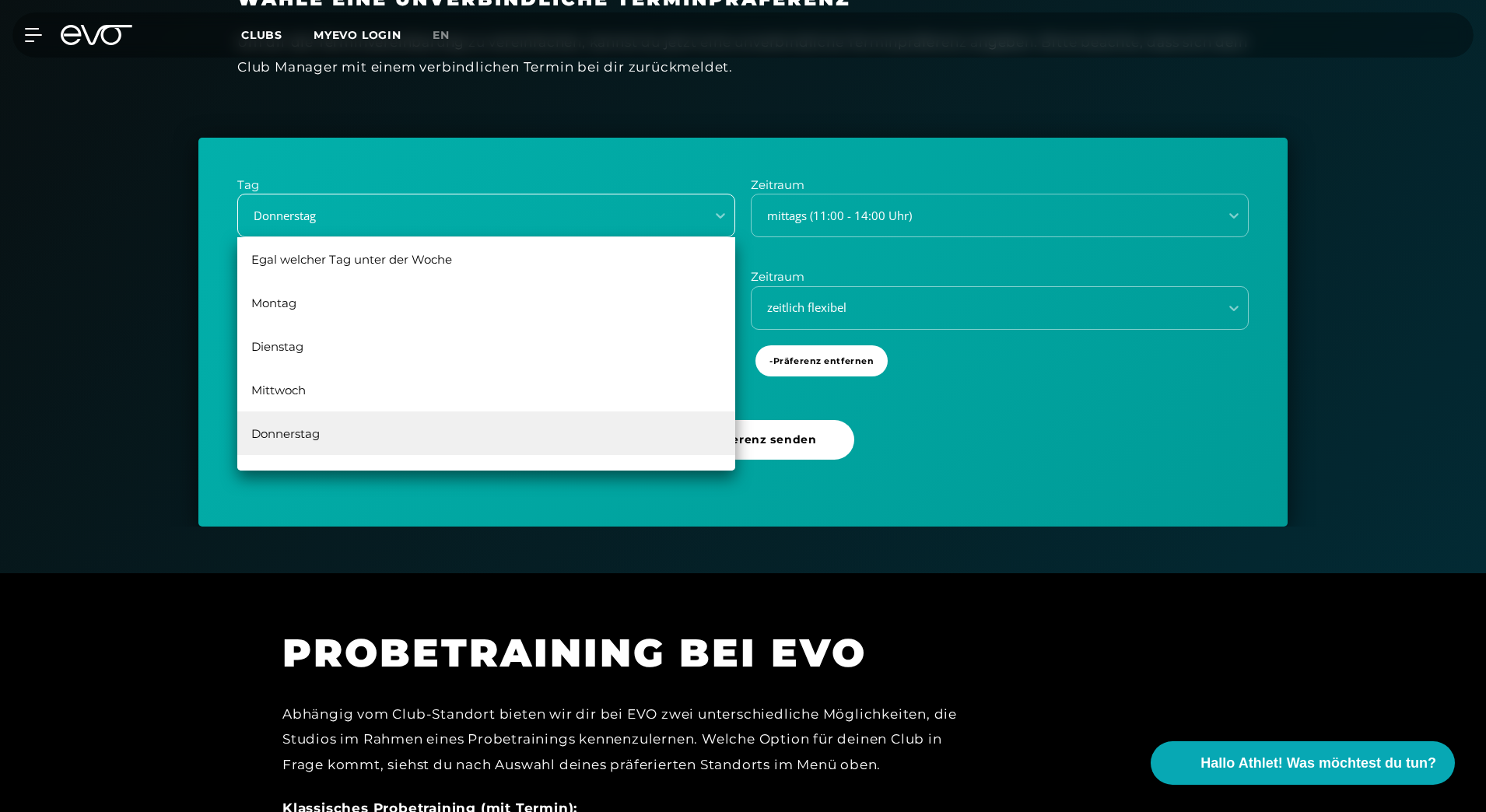
click at [491, 208] on div "Donnerstag" at bounding box center [467, 216] width 455 height 18
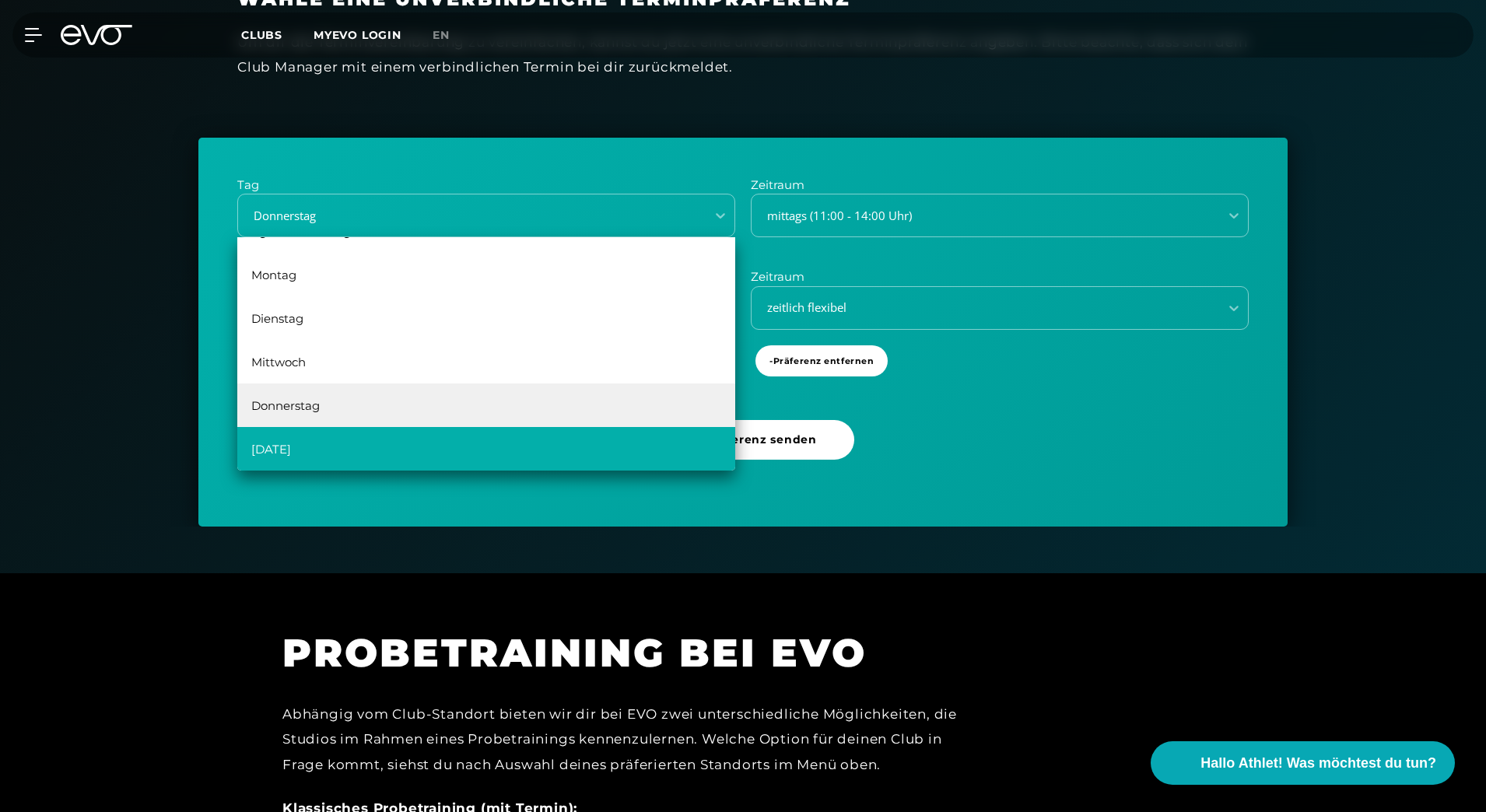
click at [469, 454] on div "[DATE]" at bounding box center [487, 449] width 498 height 43
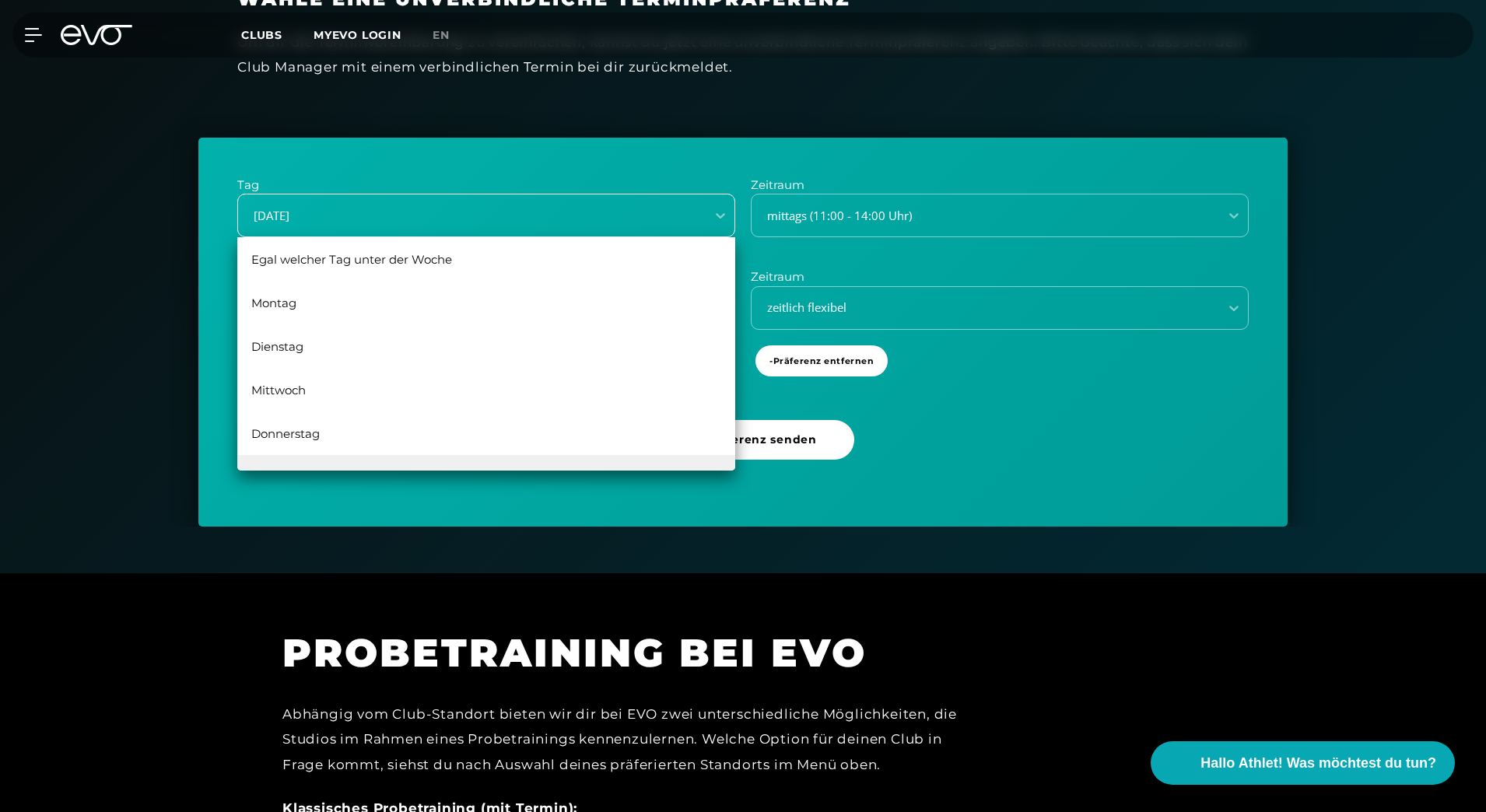
click at [599, 221] on div "[DATE]" at bounding box center [467, 216] width 455 height 18
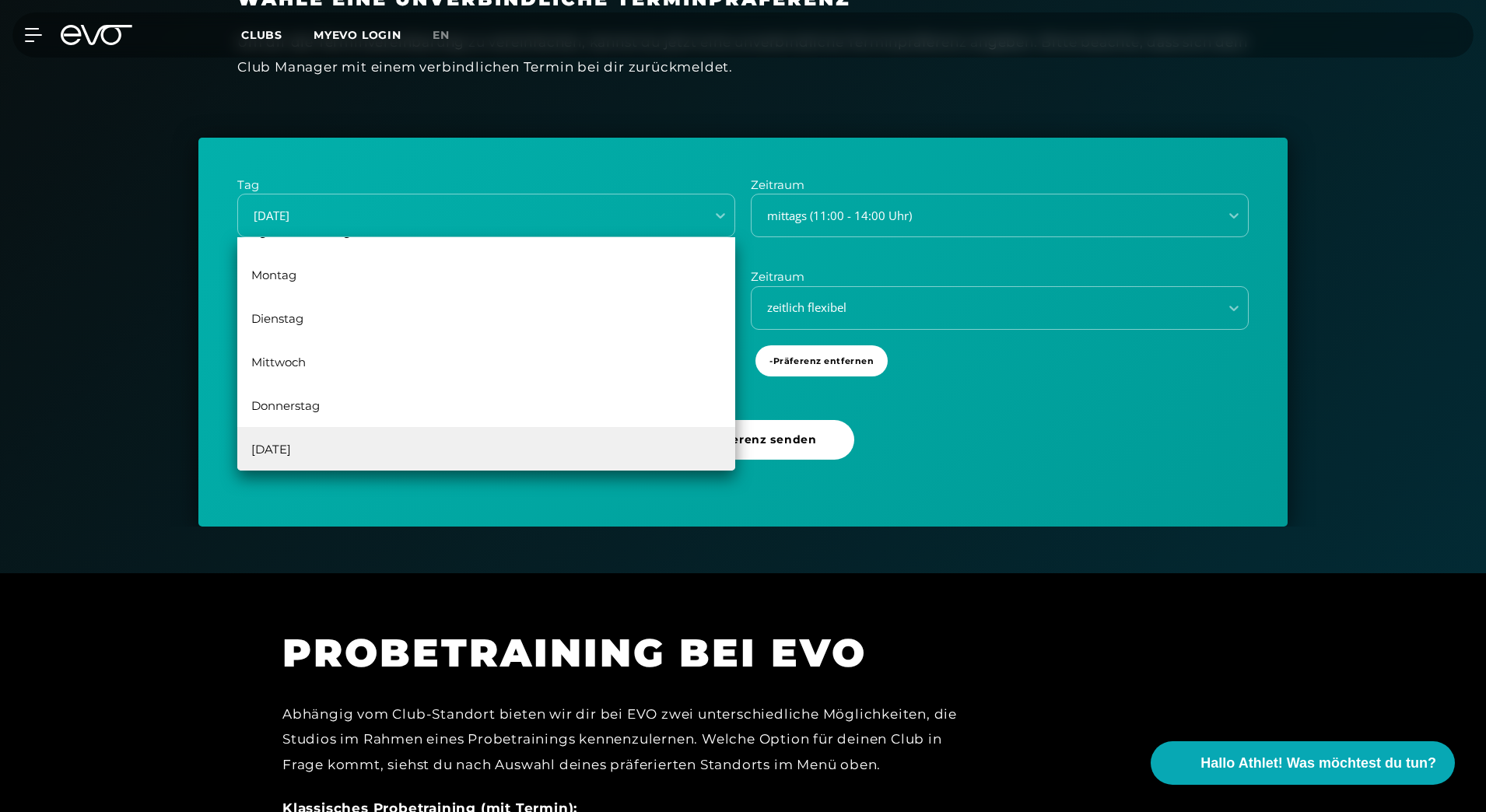
click at [358, 454] on div "[DATE]" at bounding box center [487, 449] width 498 height 43
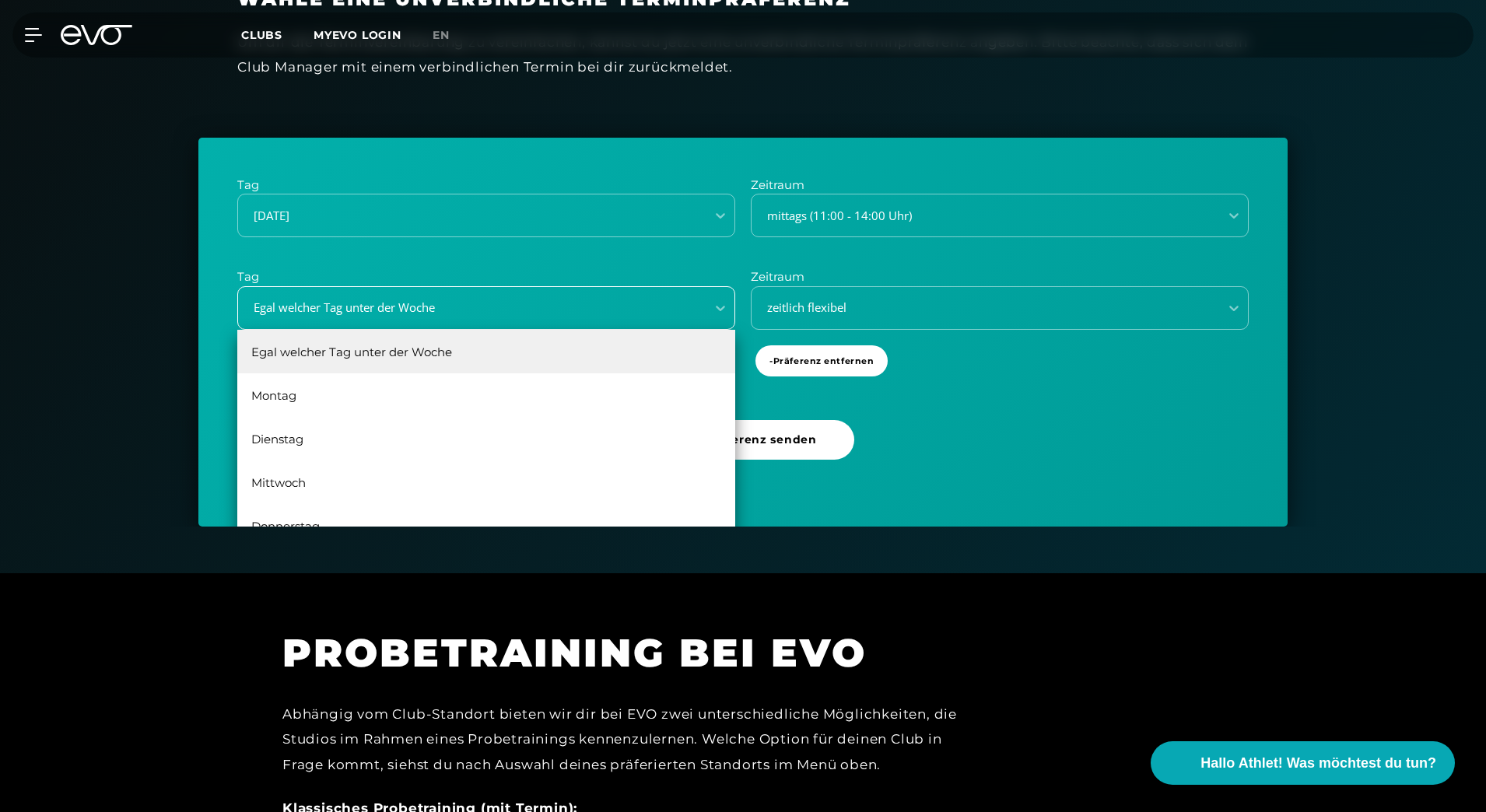
click at [665, 304] on div "Egal welcher Tag unter der Woche" at bounding box center [467, 308] width 455 height 18
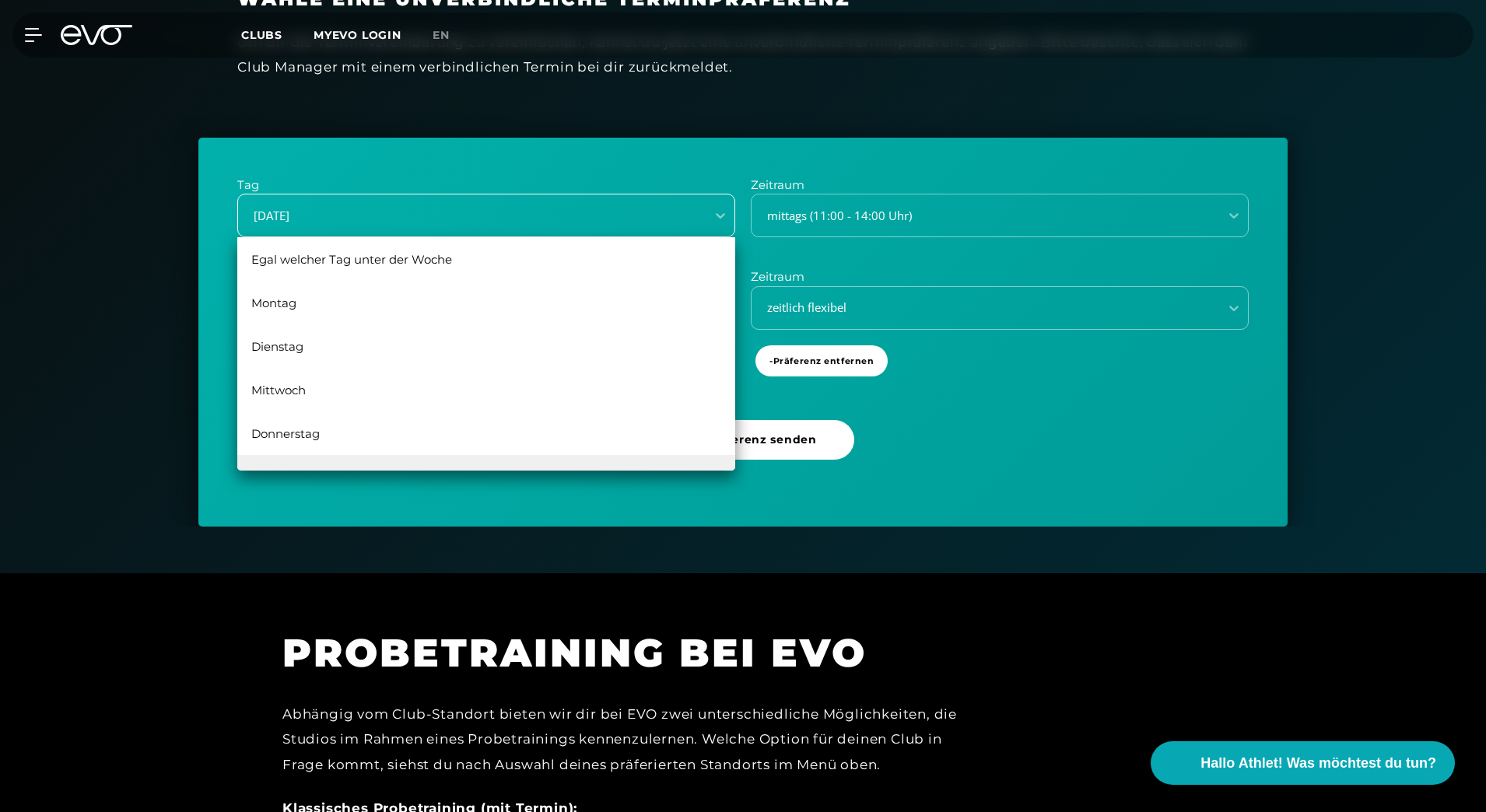
click at [506, 216] on div "[DATE]" at bounding box center [467, 216] width 455 height 18
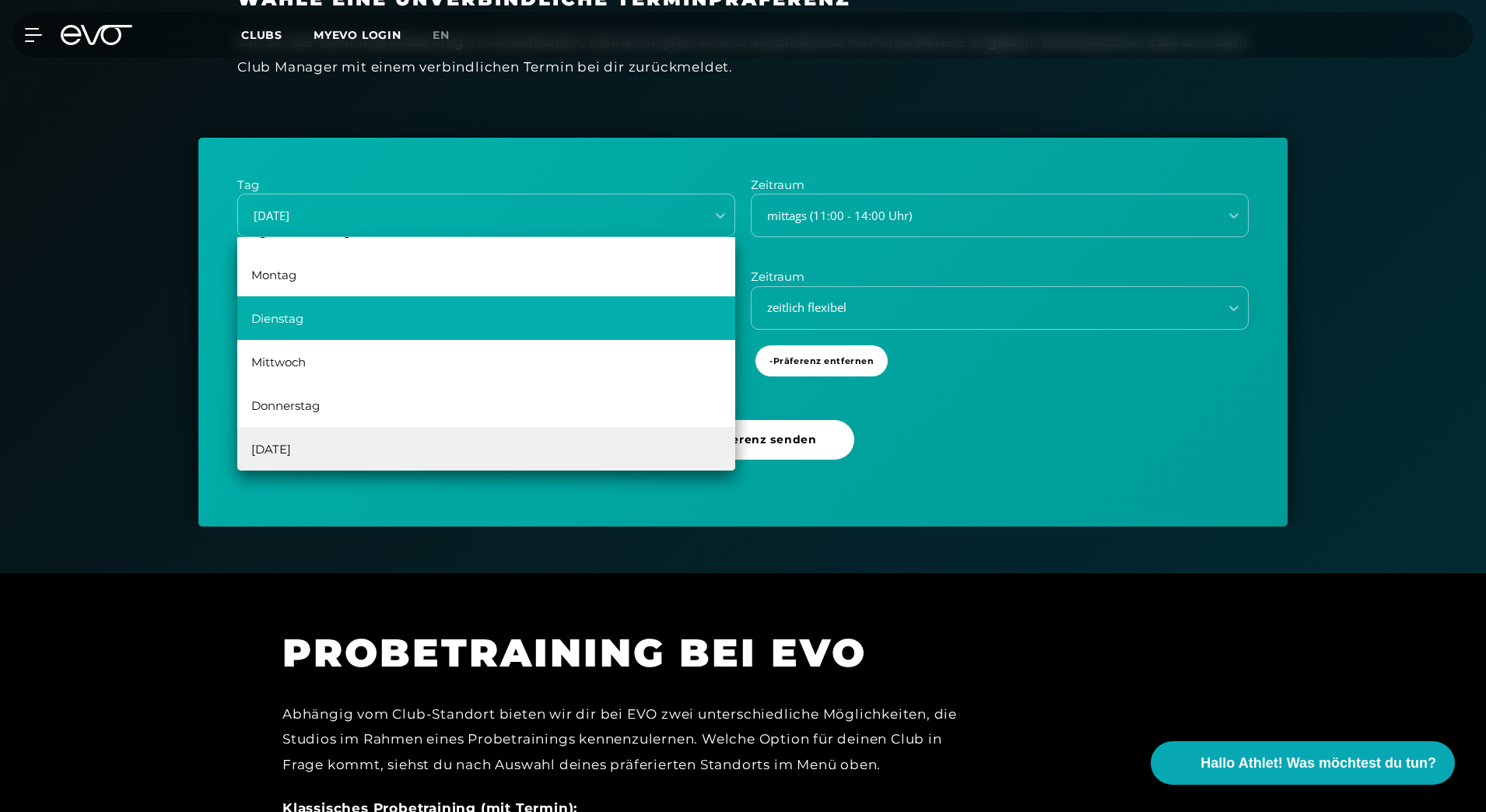
scroll to position [0, 0]
